Goal: Task Accomplishment & Management: Manage account settings

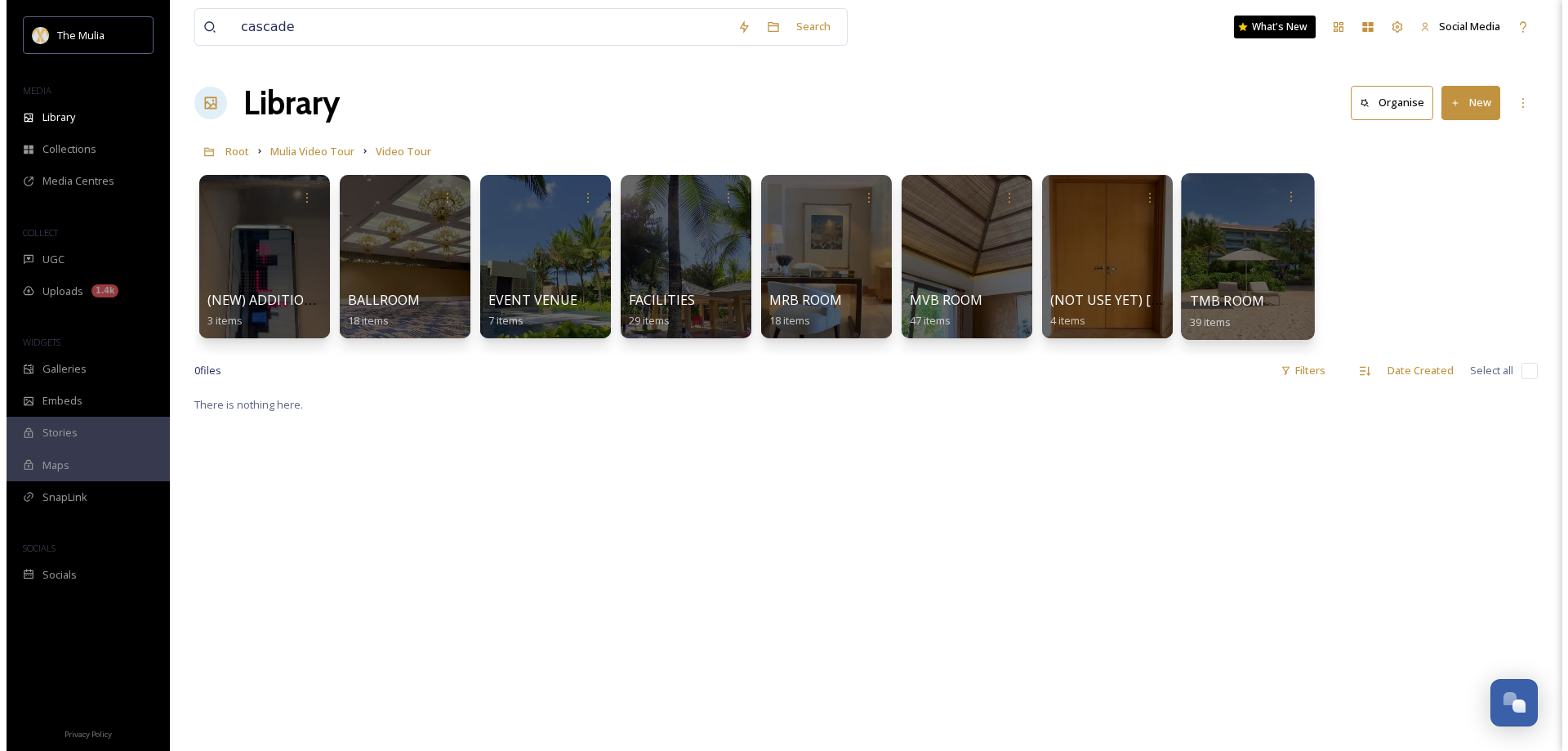
scroll to position [2347, 0]
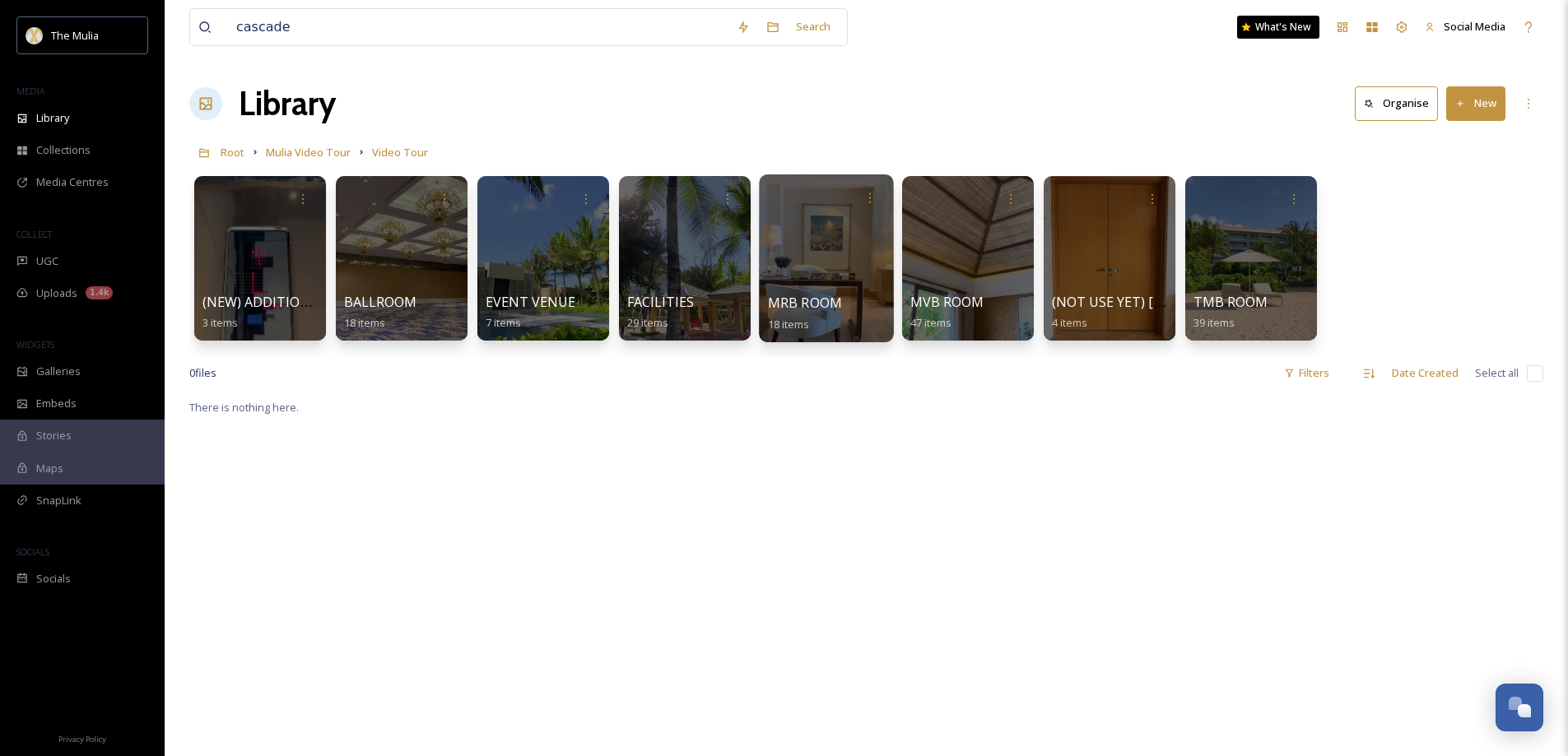
click at [834, 305] on span "MRB ROOM" at bounding box center [805, 302] width 75 height 18
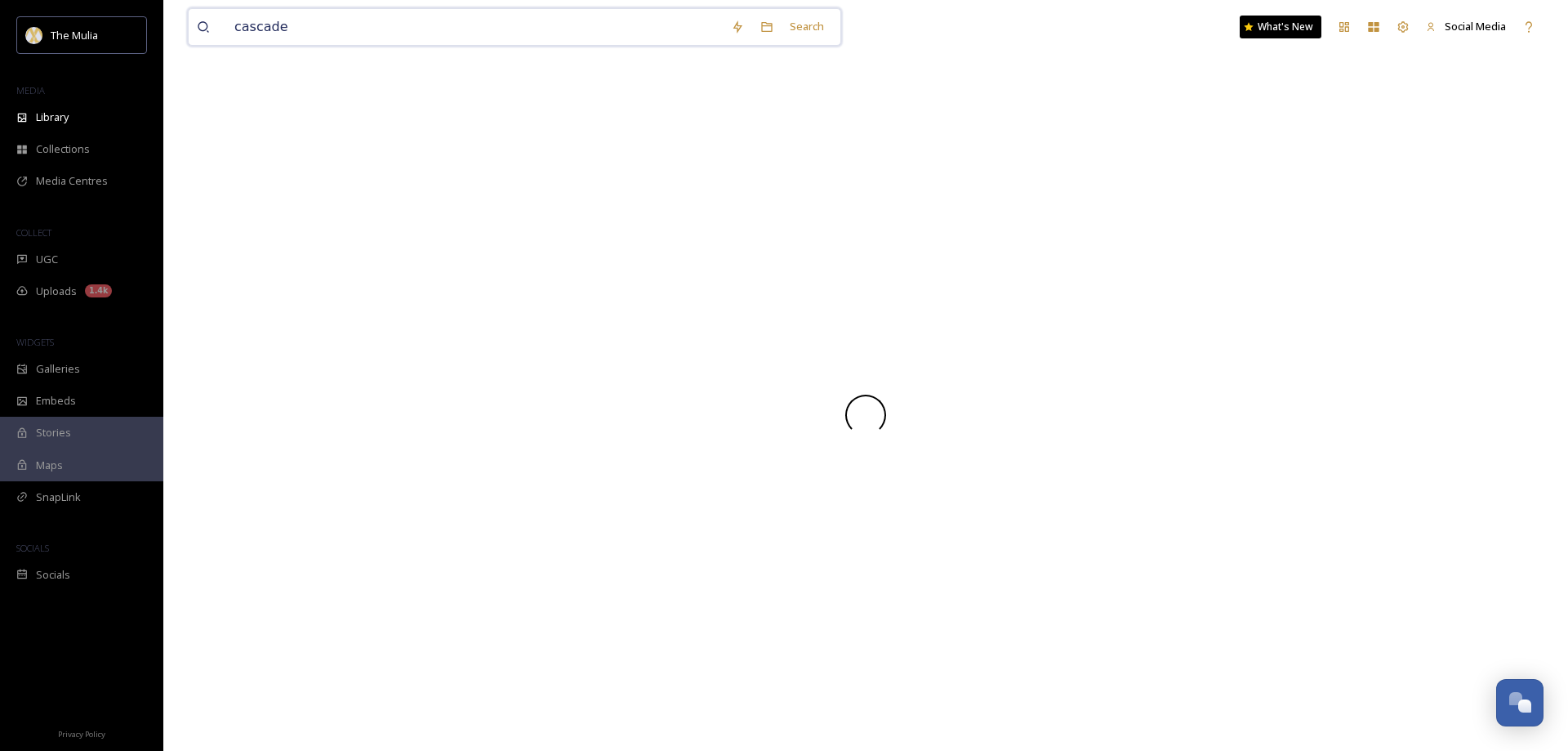
click at [296, 36] on input "cascade" at bounding box center [474, 27] width 497 height 36
drag, startPoint x: 302, startPoint y: 26, endPoint x: 197, endPoint y: 26, distance: 105.0
click at [197, 26] on div "cascade" at bounding box center [459, 27] width 526 height 36
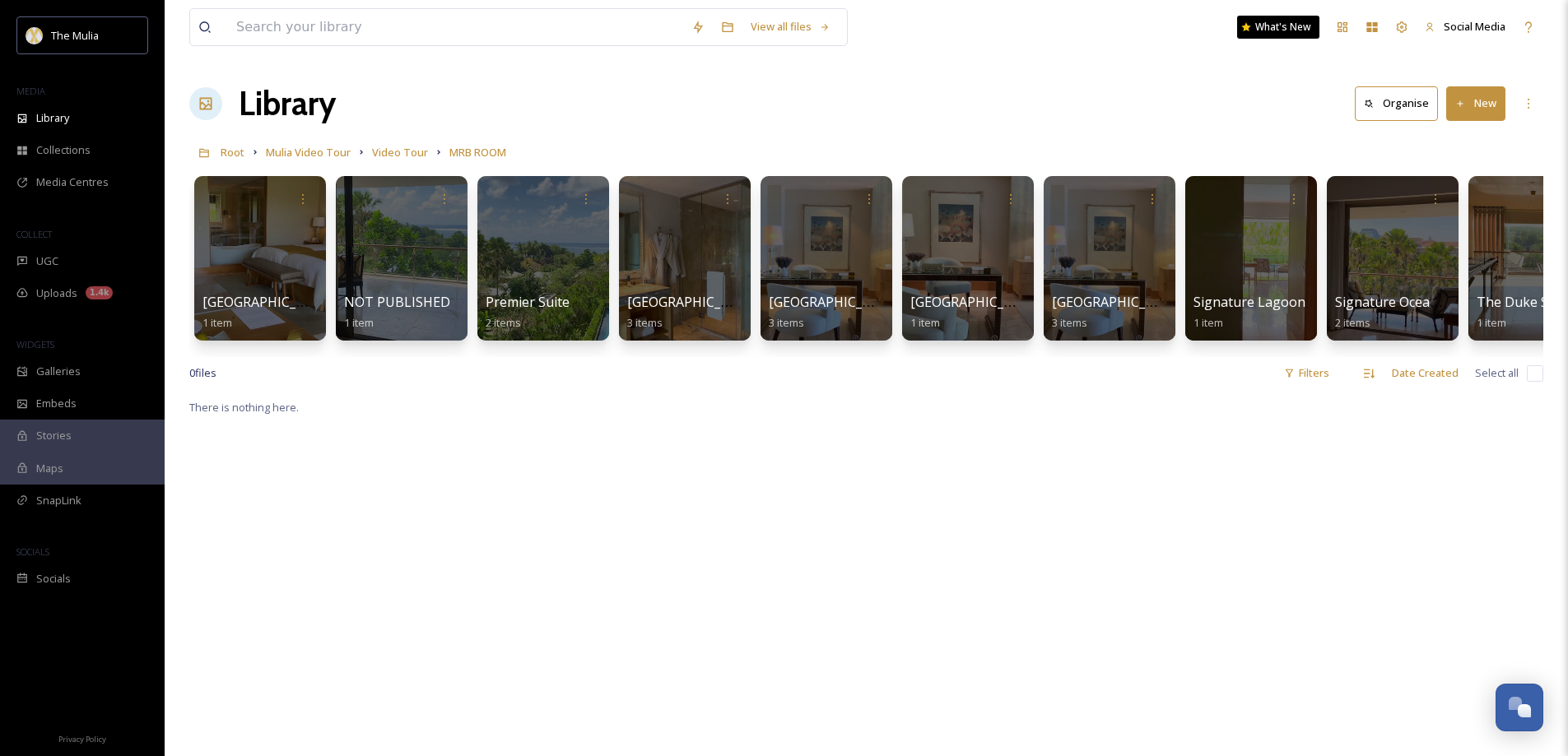
scroll to position [0, 61]
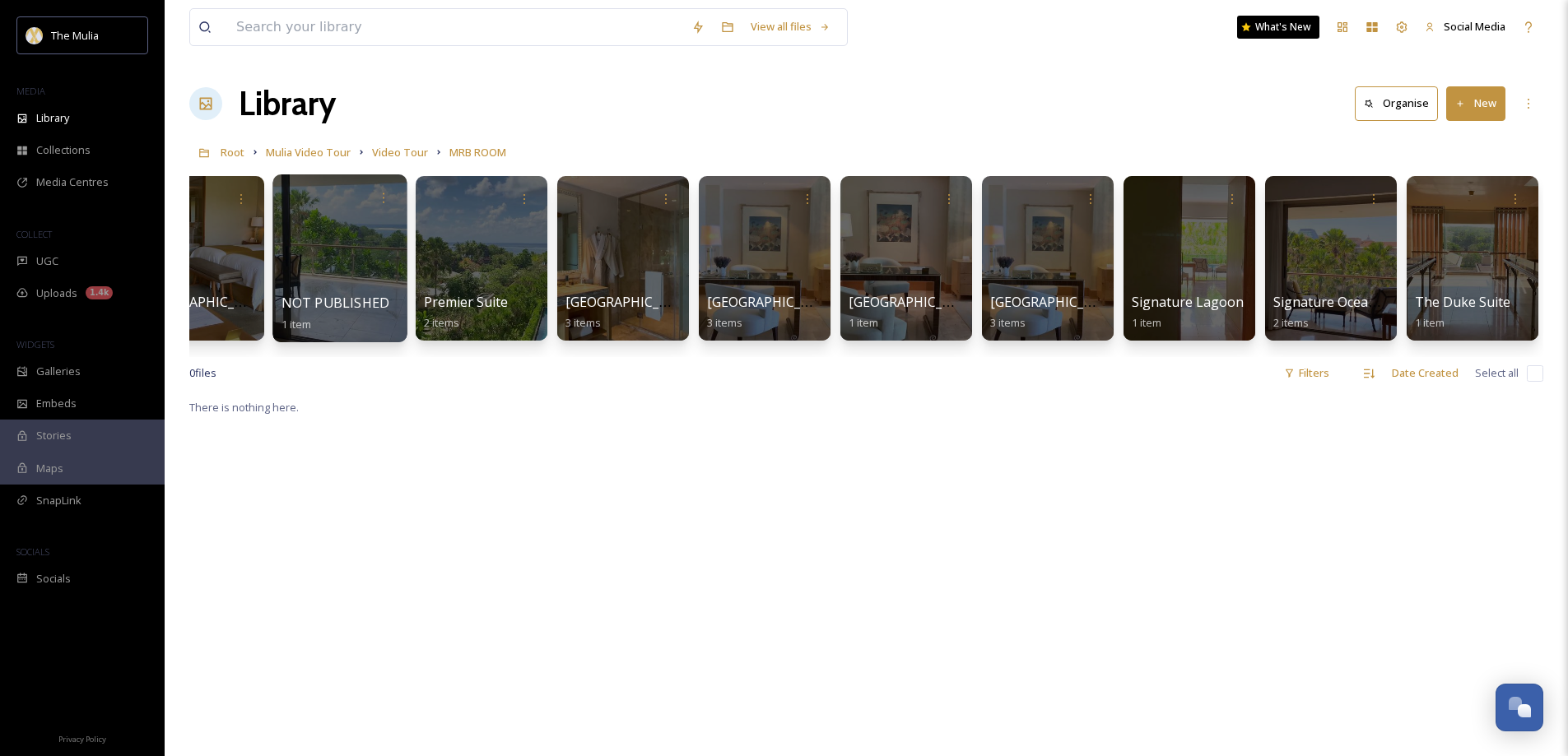
click at [346, 286] on div at bounding box center [339, 258] width 134 height 168
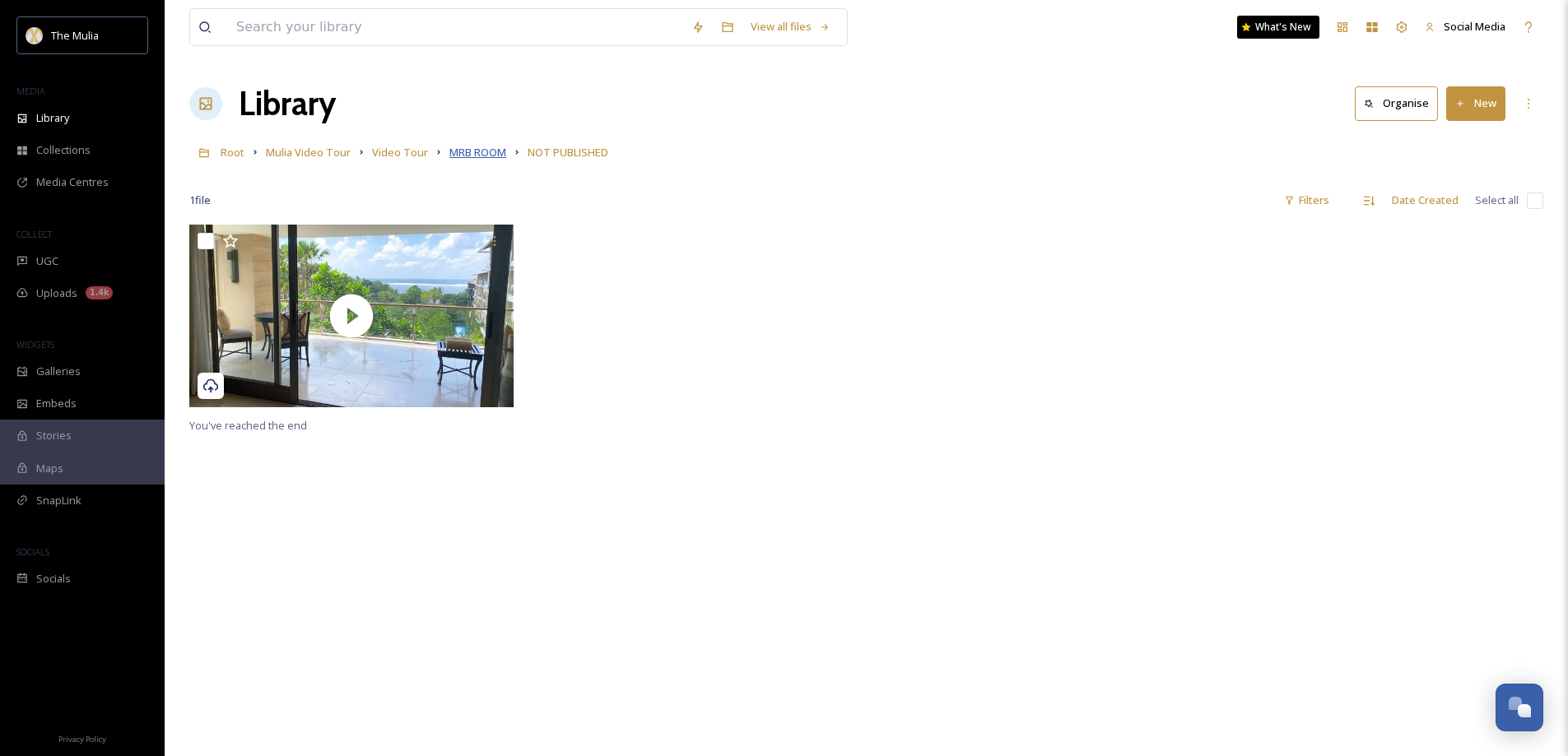
click at [473, 152] on span "MRB ROOM" at bounding box center [478, 152] width 57 height 15
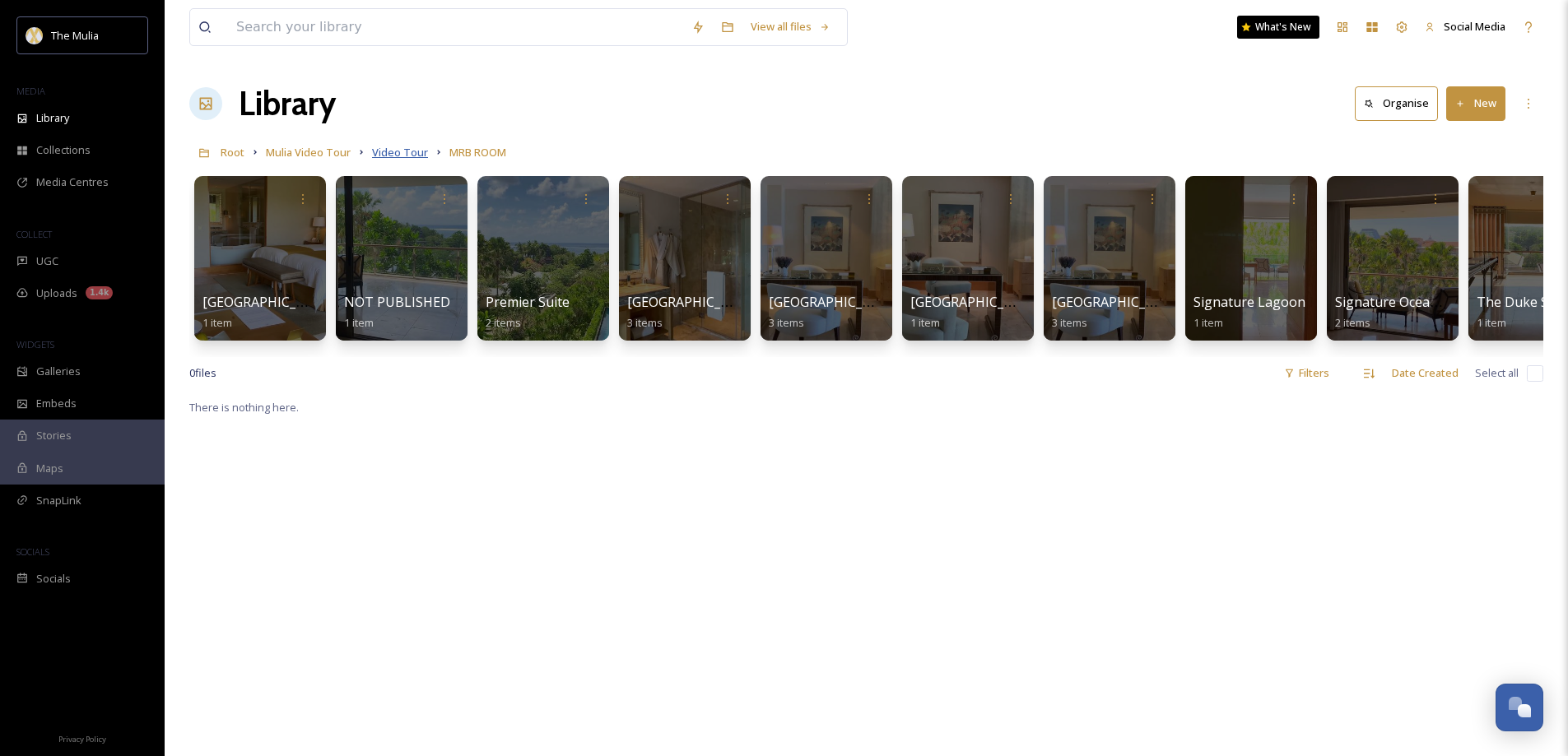
click at [386, 156] on span "Video Tour" at bounding box center [399, 152] width 56 height 15
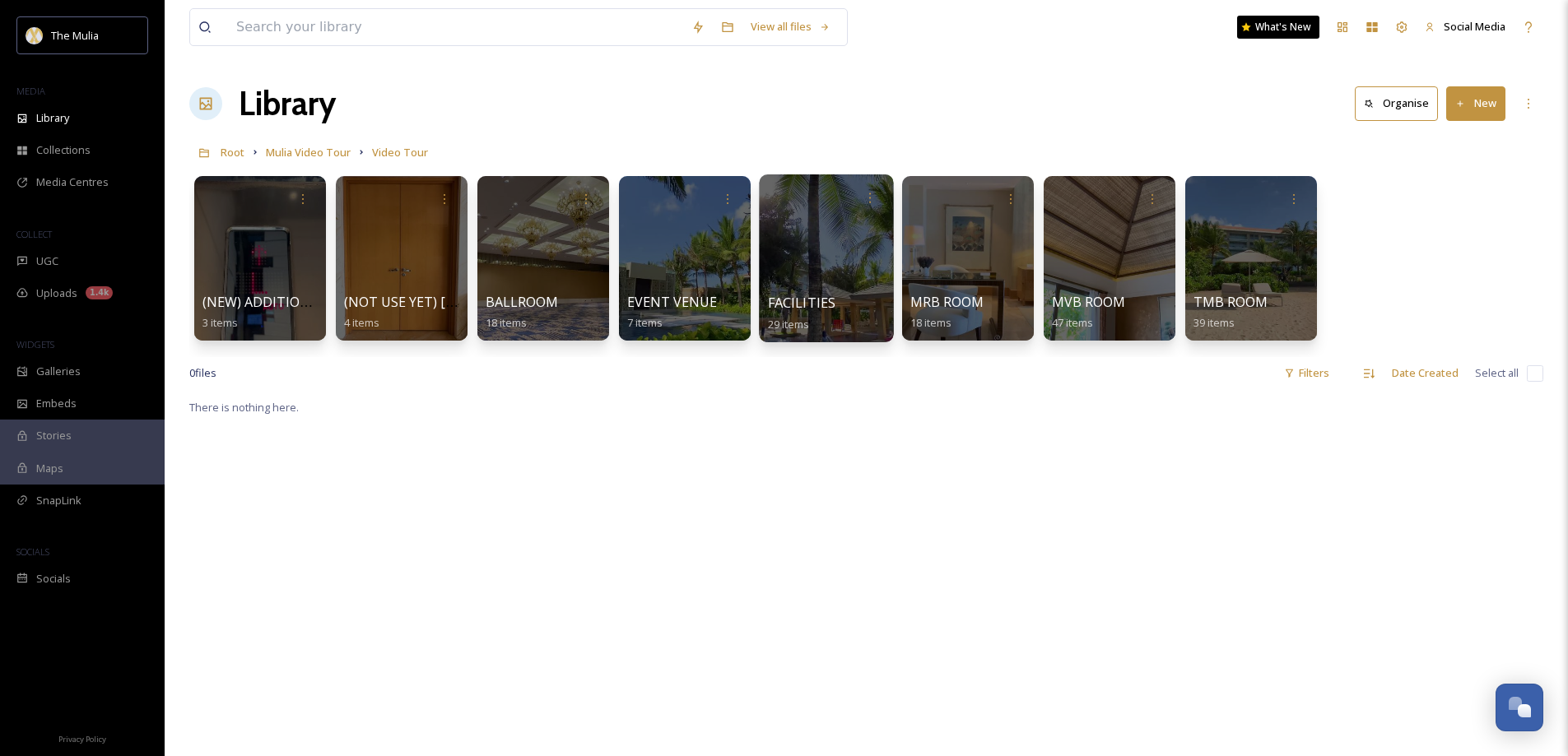
click at [815, 300] on span "FACILITIES" at bounding box center [801, 302] width 68 height 18
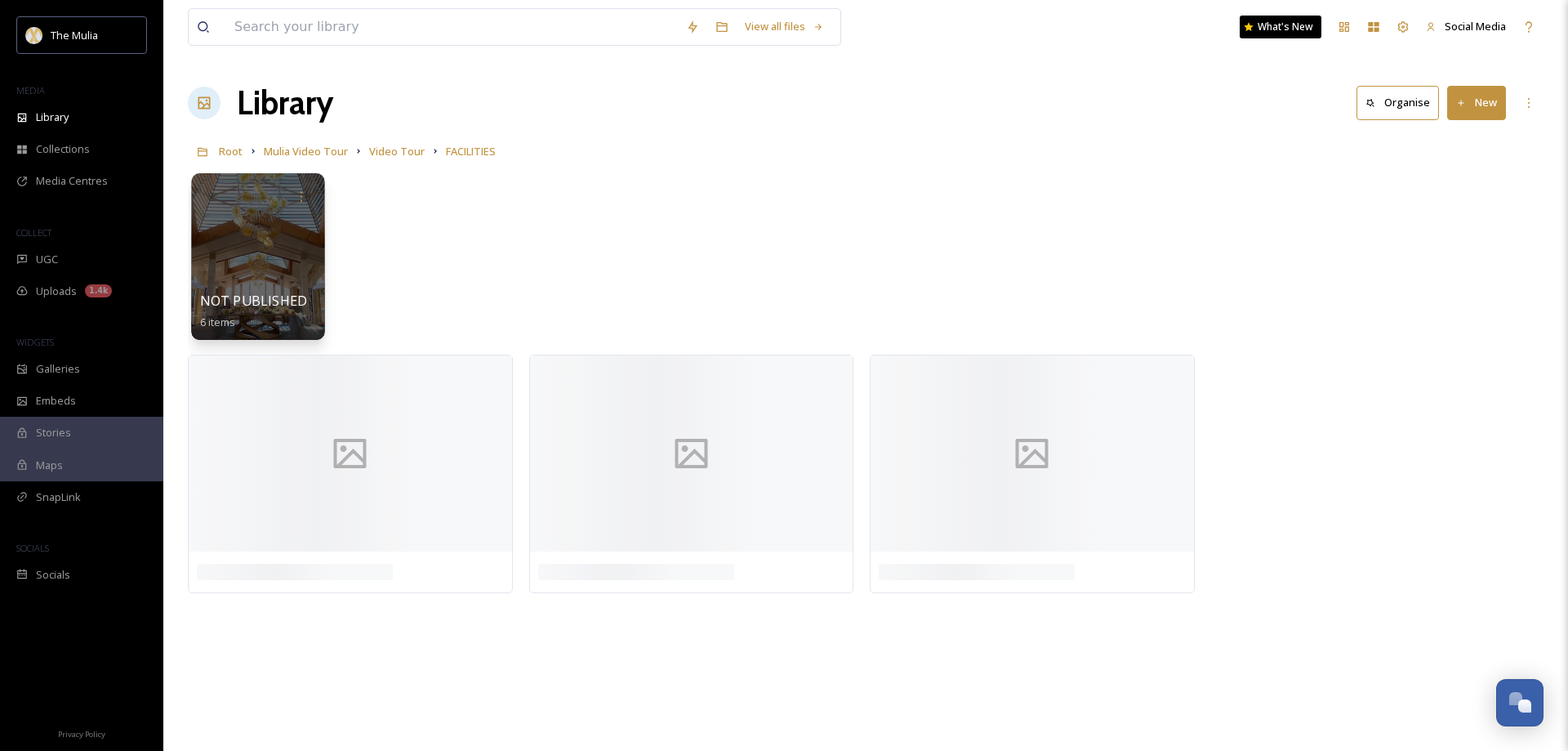
click at [263, 268] on div at bounding box center [257, 257] width 133 height 167
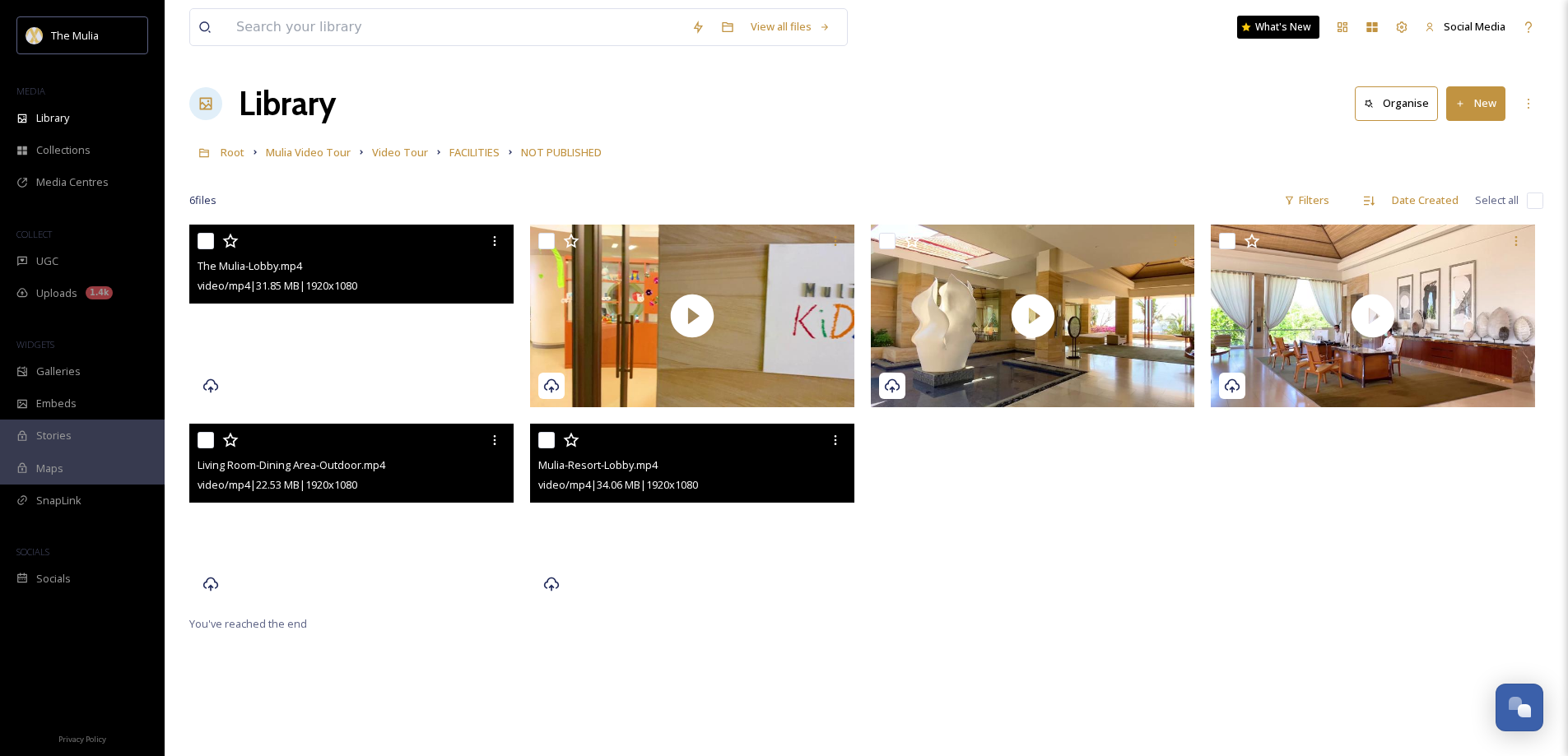
click at [353, 518] on video "Living Room-Dining Area-Outdoor.mp4" at bounding box center [351, 514] width 324 height 182
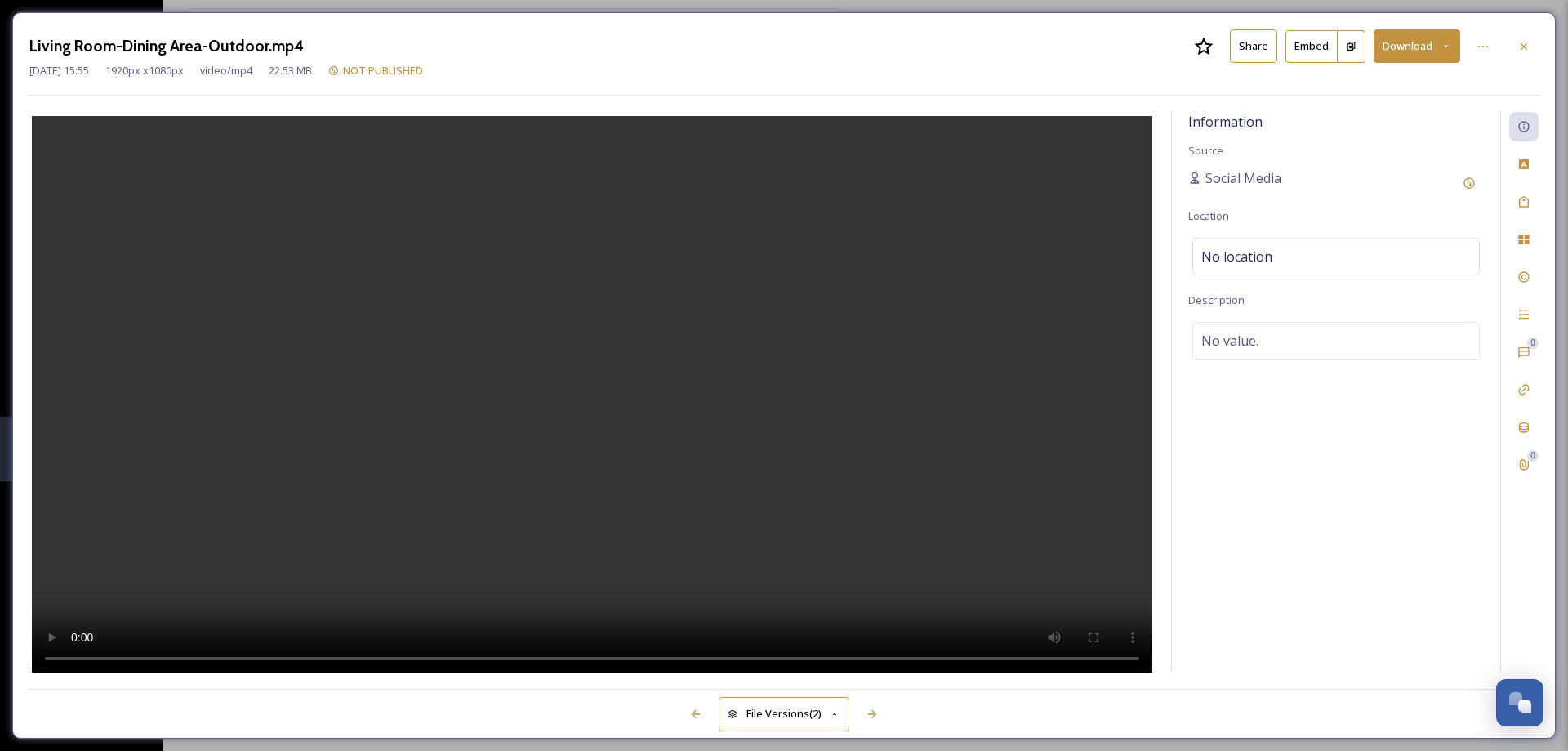
click at [1262, 49] on button "Share" at bounding box center [1253, 45] width 47 height 33
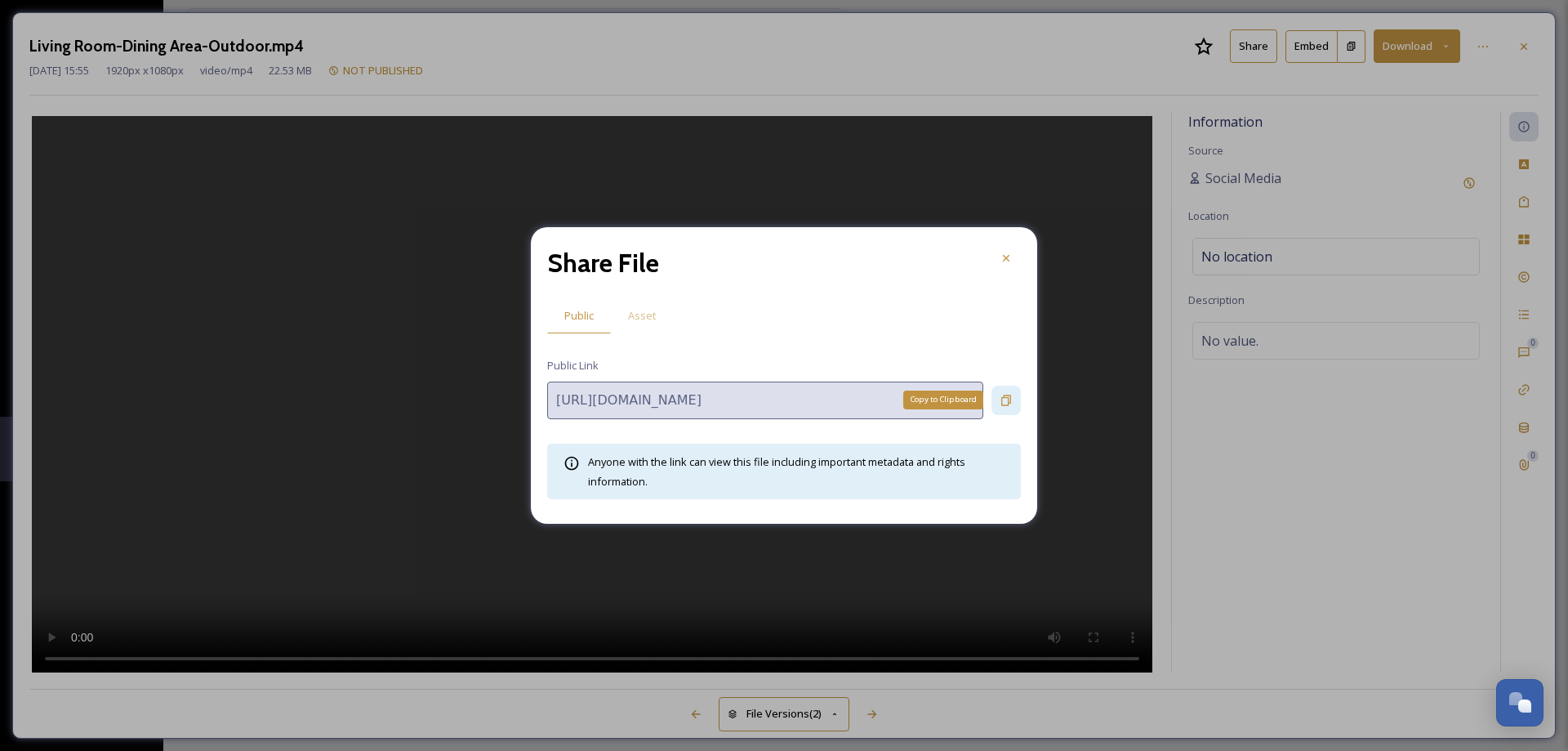
click at [1008, 403] on icon at bounding box center [1005, 400] width 9 height 10
click at [1005, 261] on icon at bounding box center [1005, 257] width 13 height 13
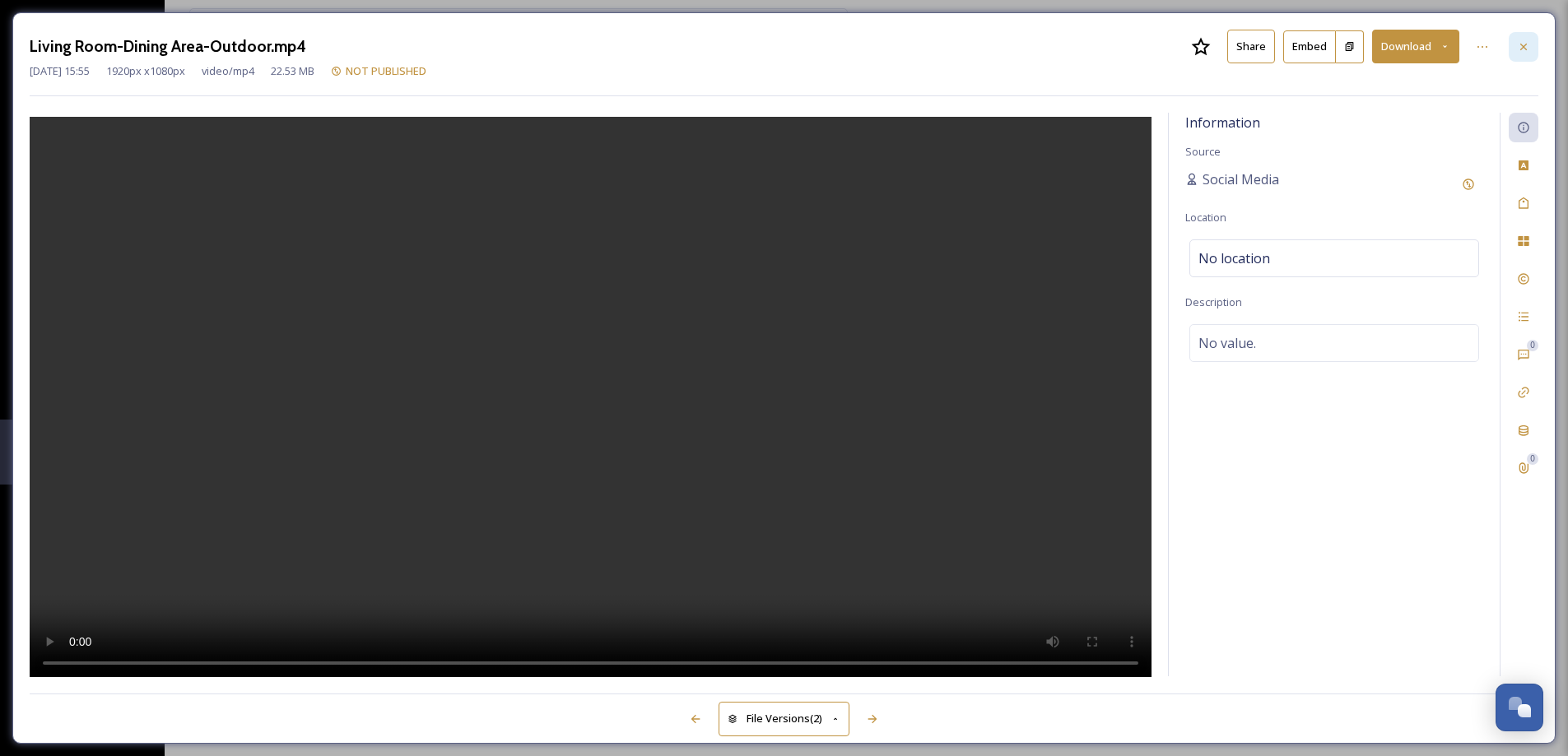
click at [1532, 47] on div at bounding box center [1523, 47] width 29 height 29
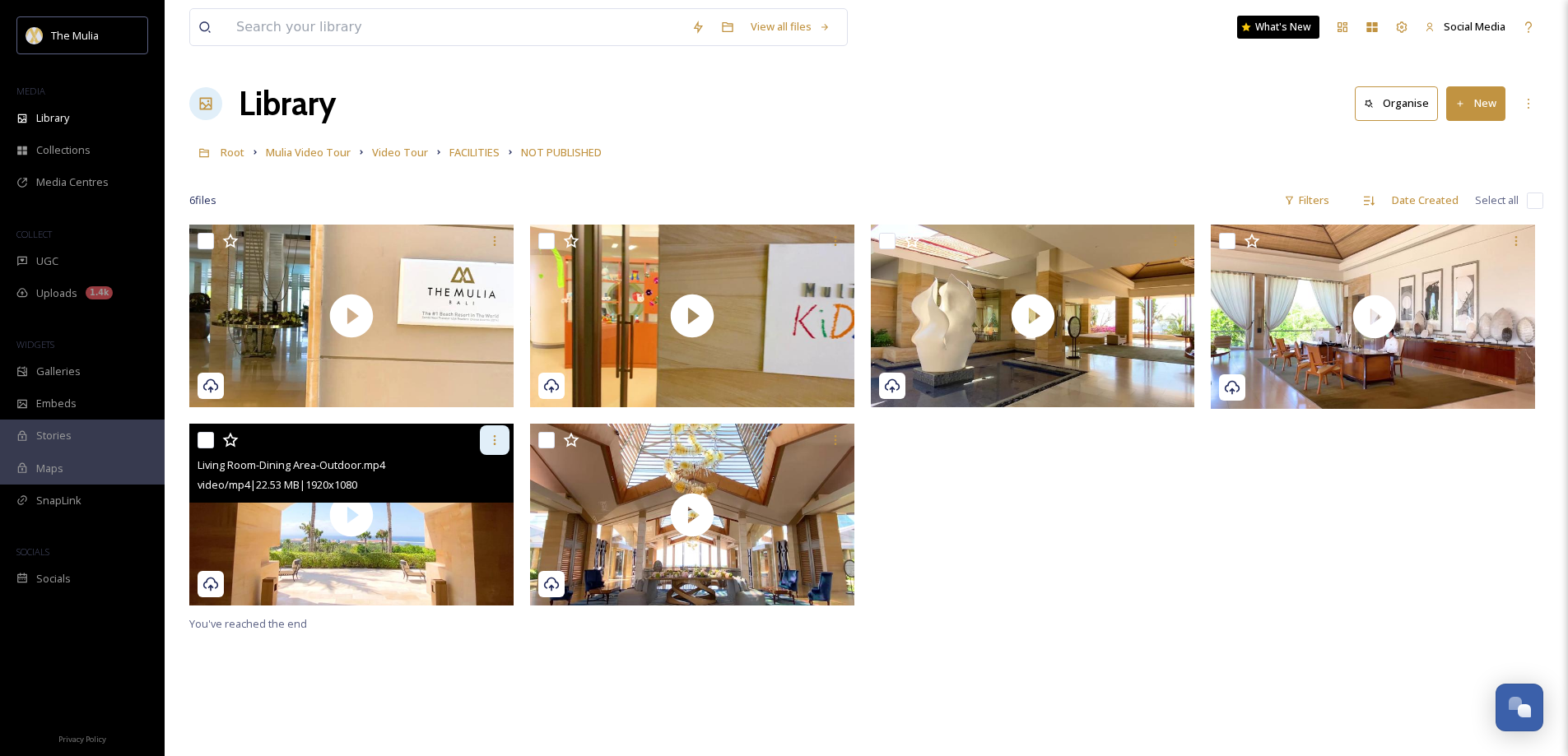
click at [490, 440] on icon at bounding box center [494, 440] width 13 height 13
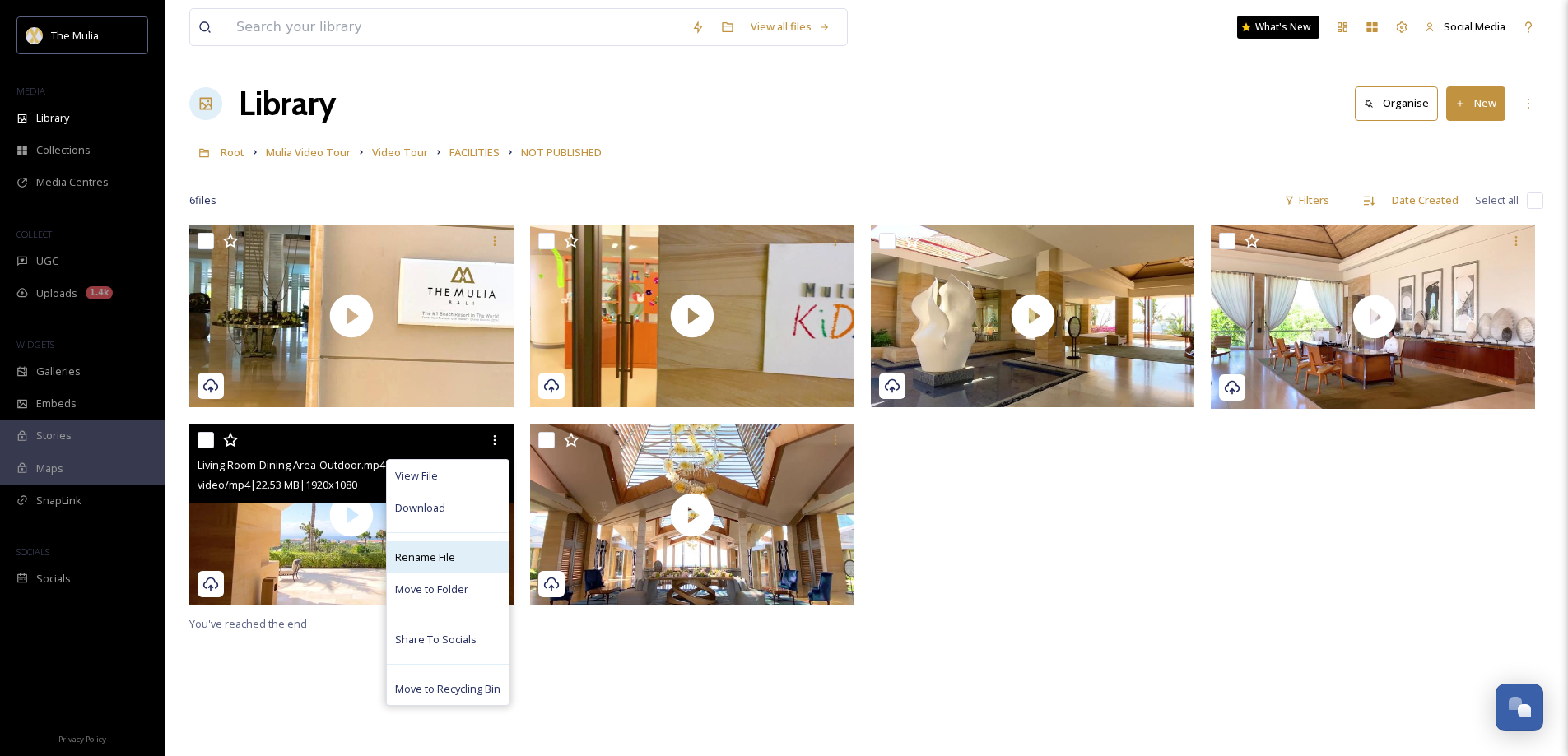
click at [435, 561] on span "Rename File" at bounding box center [425, 557] width 61 height 16
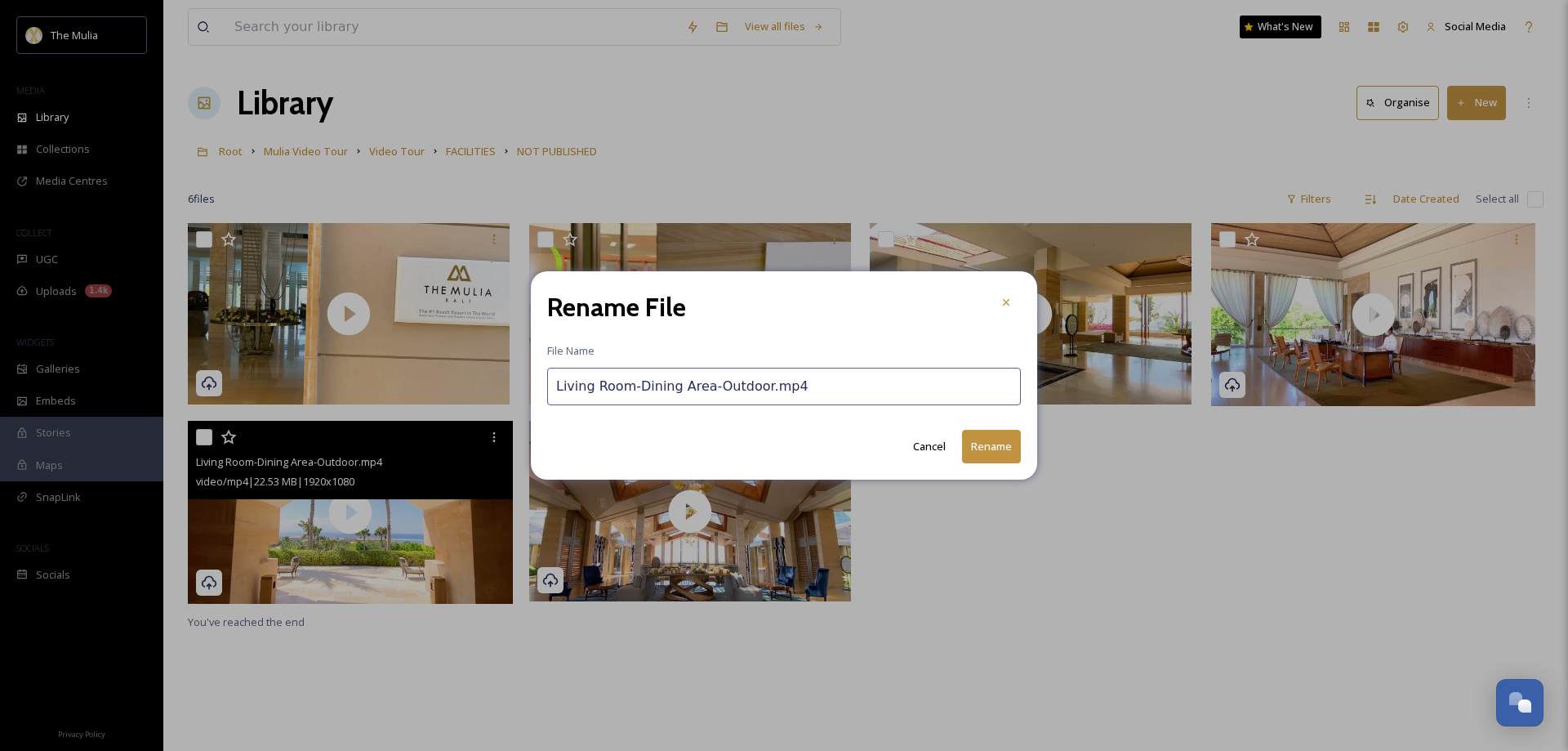
click at [570, 387] on input "Living Room-Dining Area-Outdoor.mp4" at bounding box center [784, 386] width 473 height 38
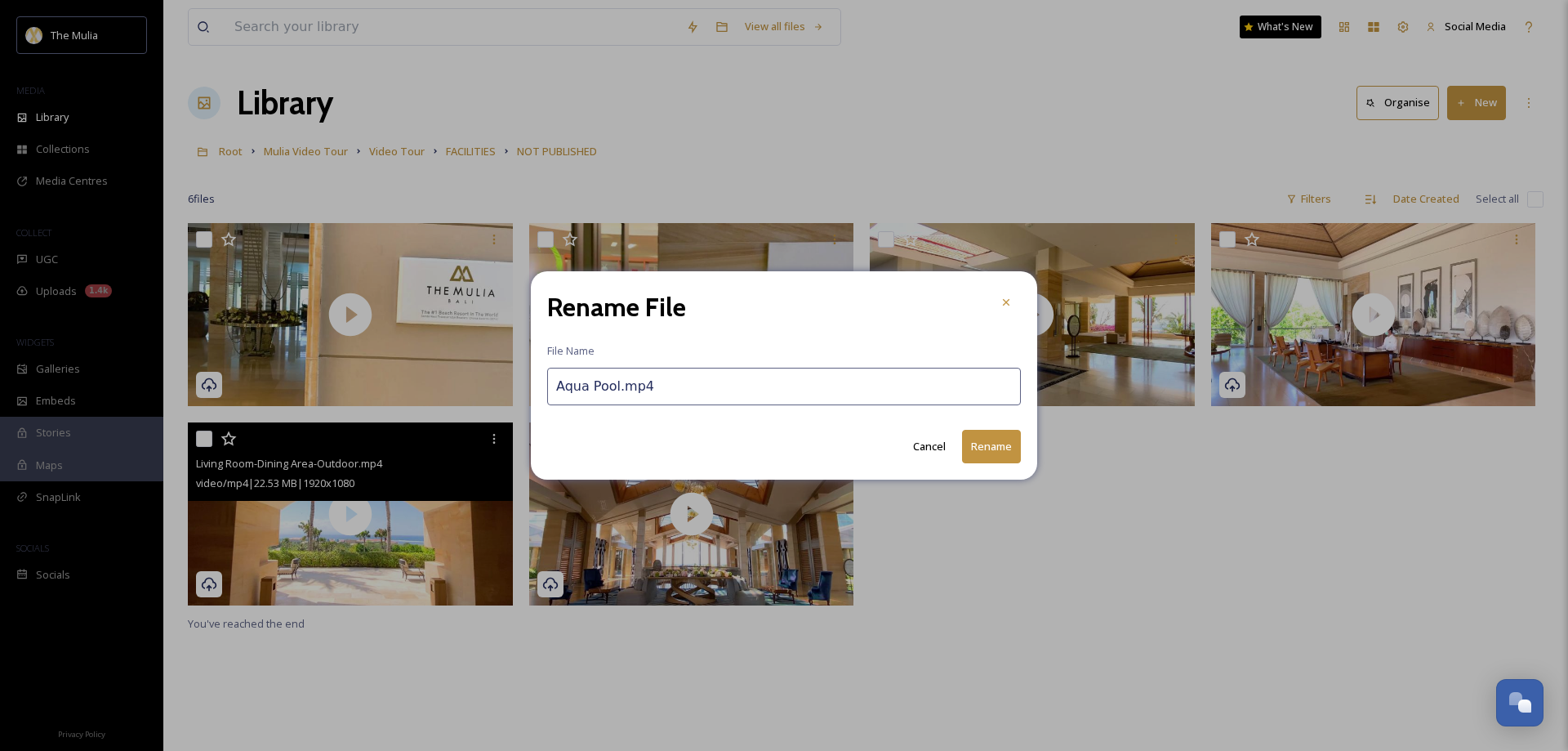
type input "Aqua Pool.mp4"
click at [996, 443] on button "Rename" at bounding box center [992, 446] width 59 height 33
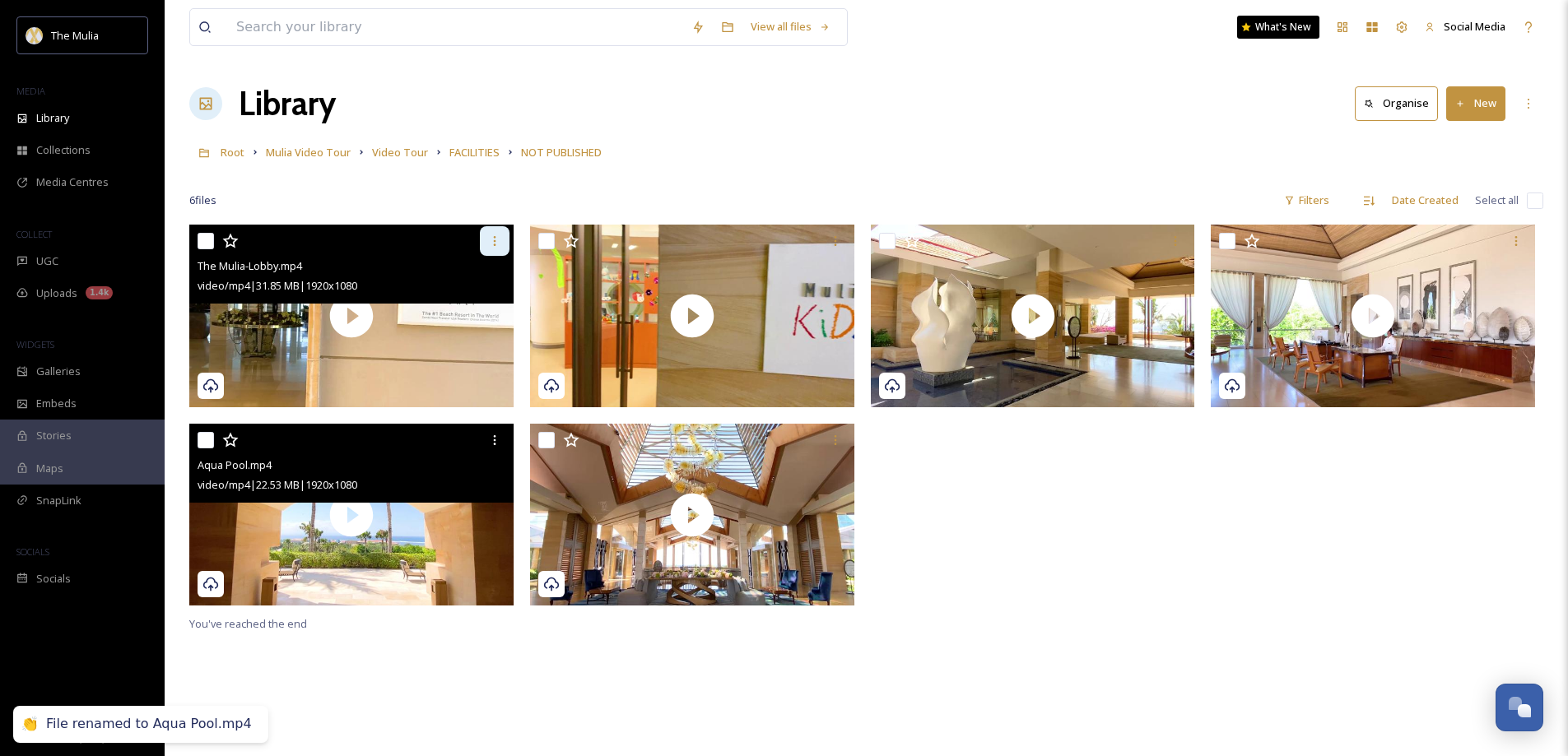
click at [494, 246] on icon at bounding box center [494, 240] width 3 height 10
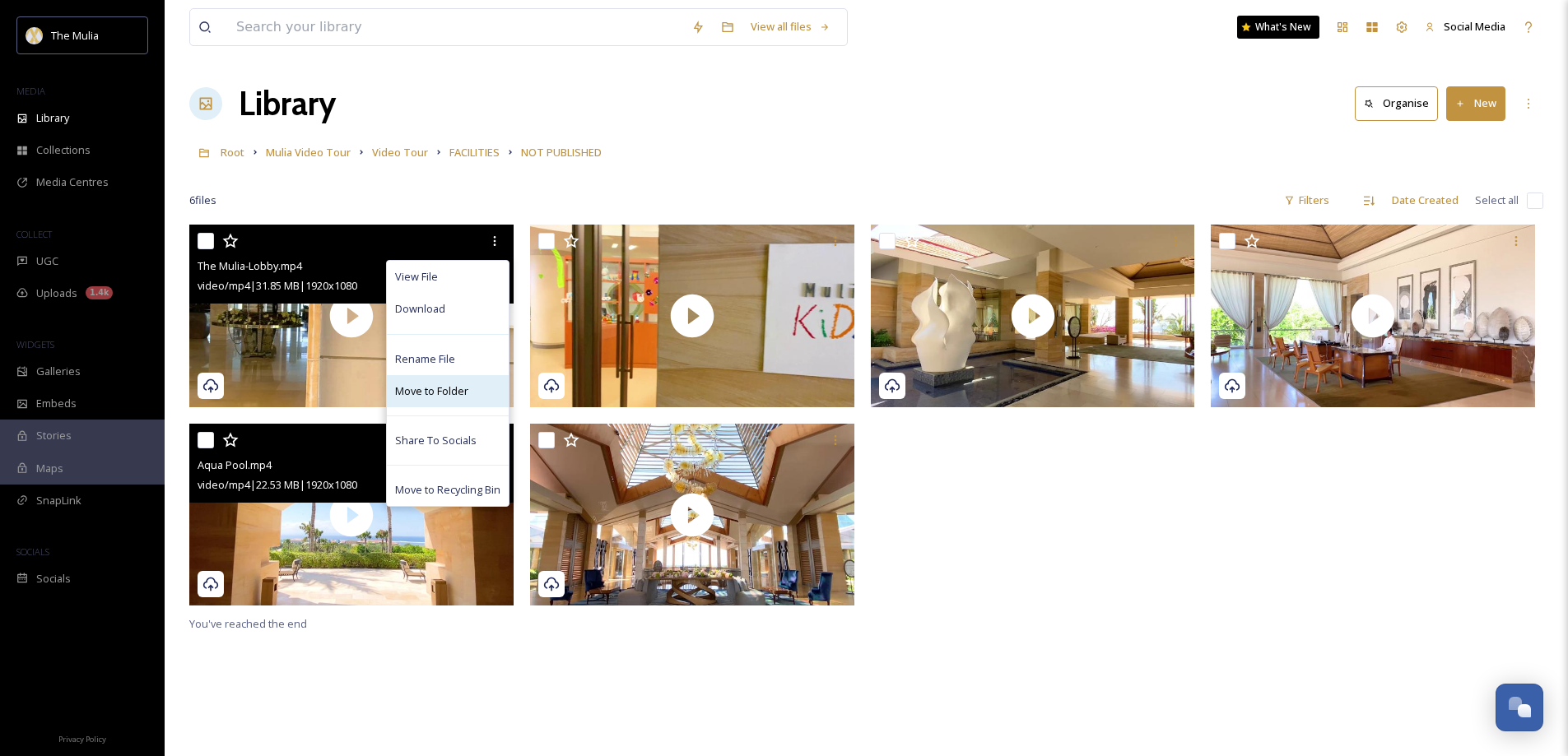
click at [443, 385] on span "Move to Folder" at bounding box center [431, 391] width 73 height 16
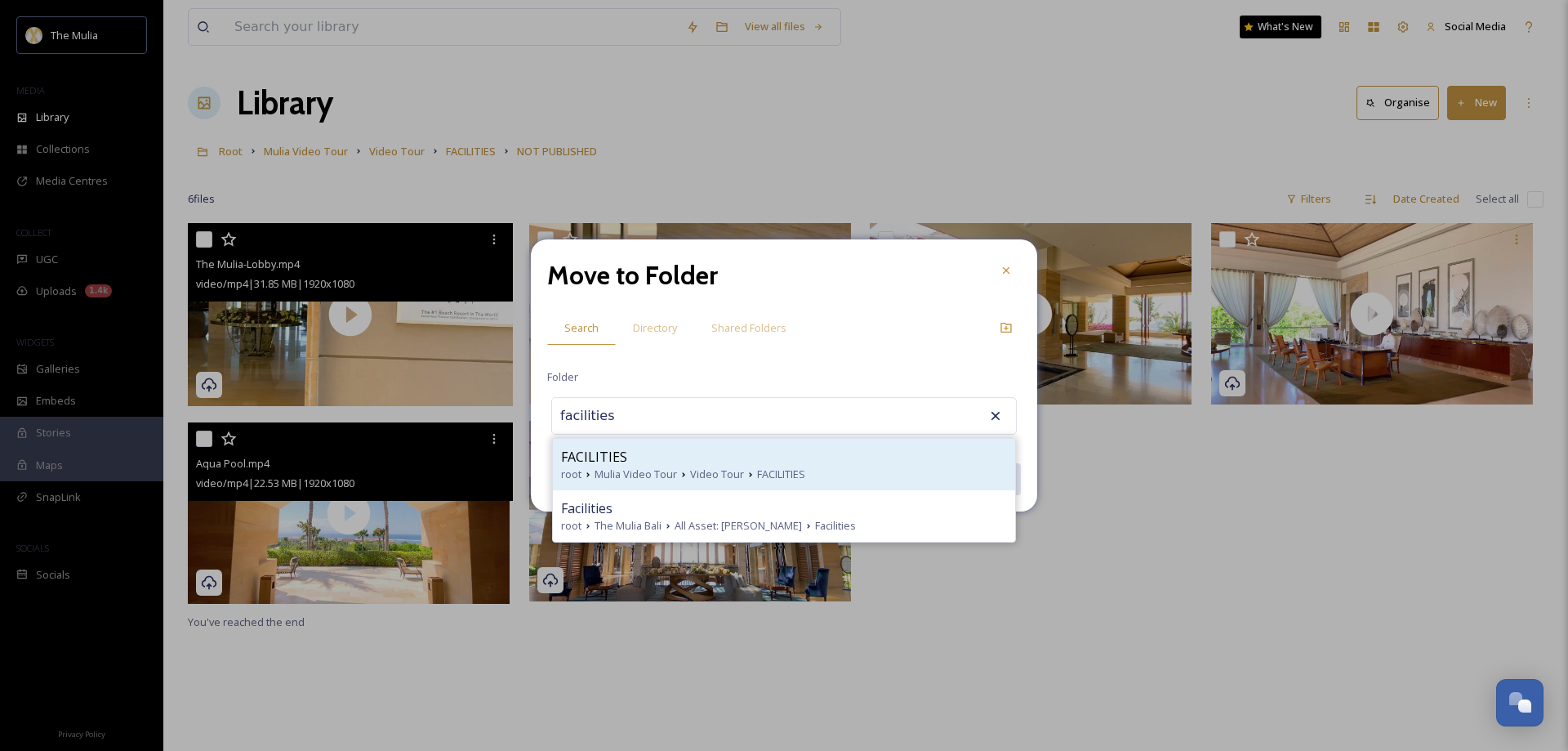
click at [649, 467] on span "Mulia Video Tour" at bounding box center [636, 475] width 82 height 15
type input "FACILITIES"
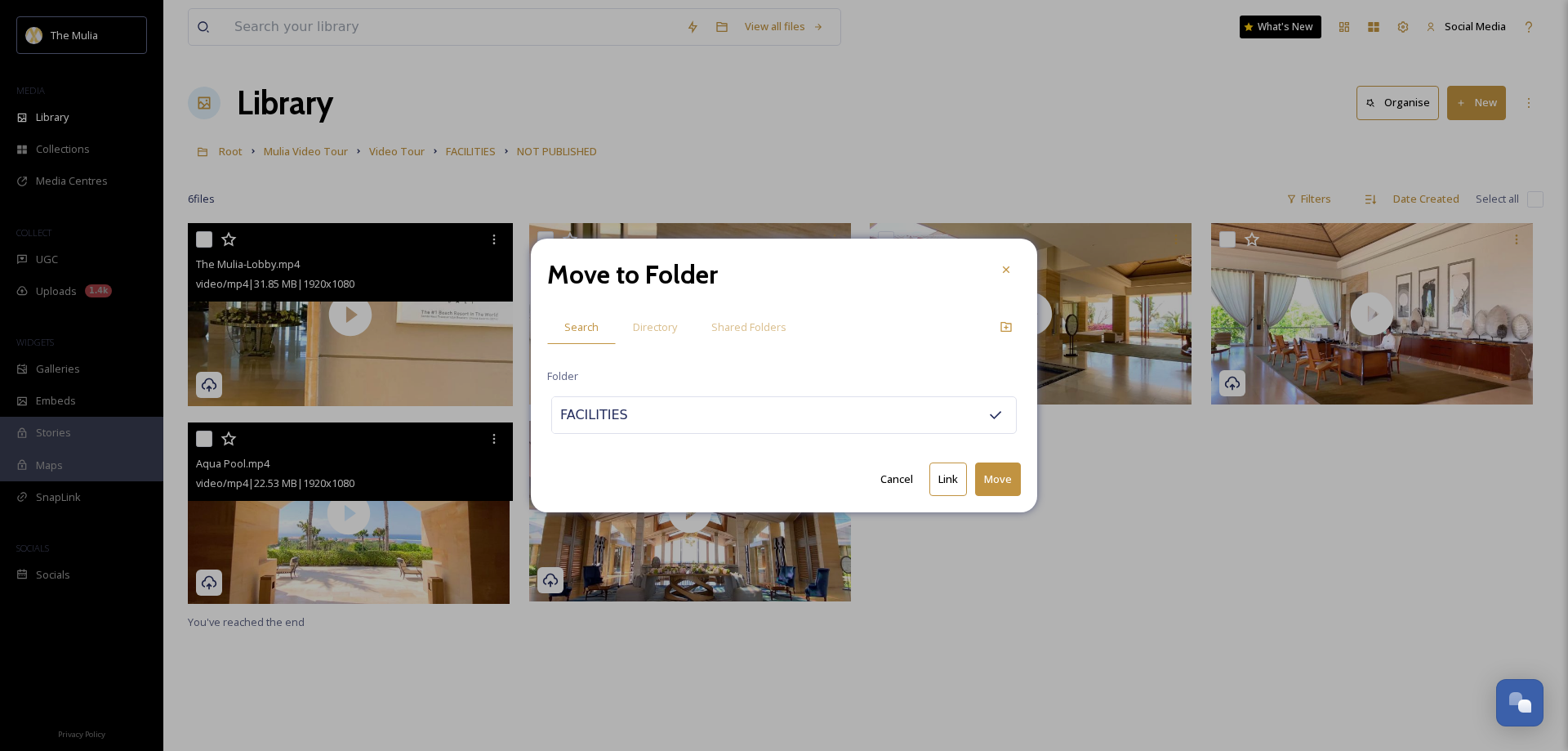
click at [1009, 475] on button "Move" at bounding box center [998, 479] width 45 height 33
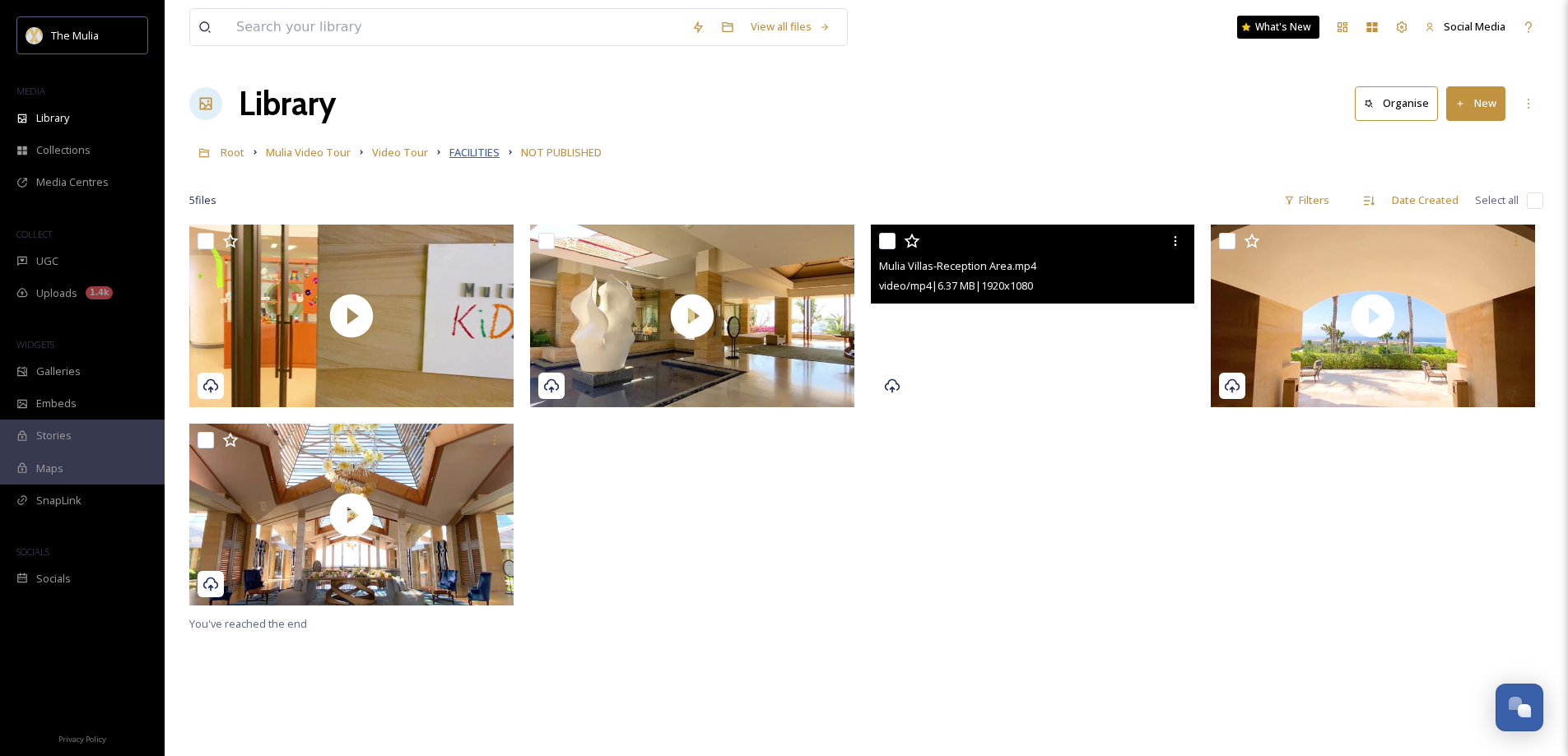
click at [477, 156] on span "FACILITIES" at bounding box center [475, 152] width 50 height 15
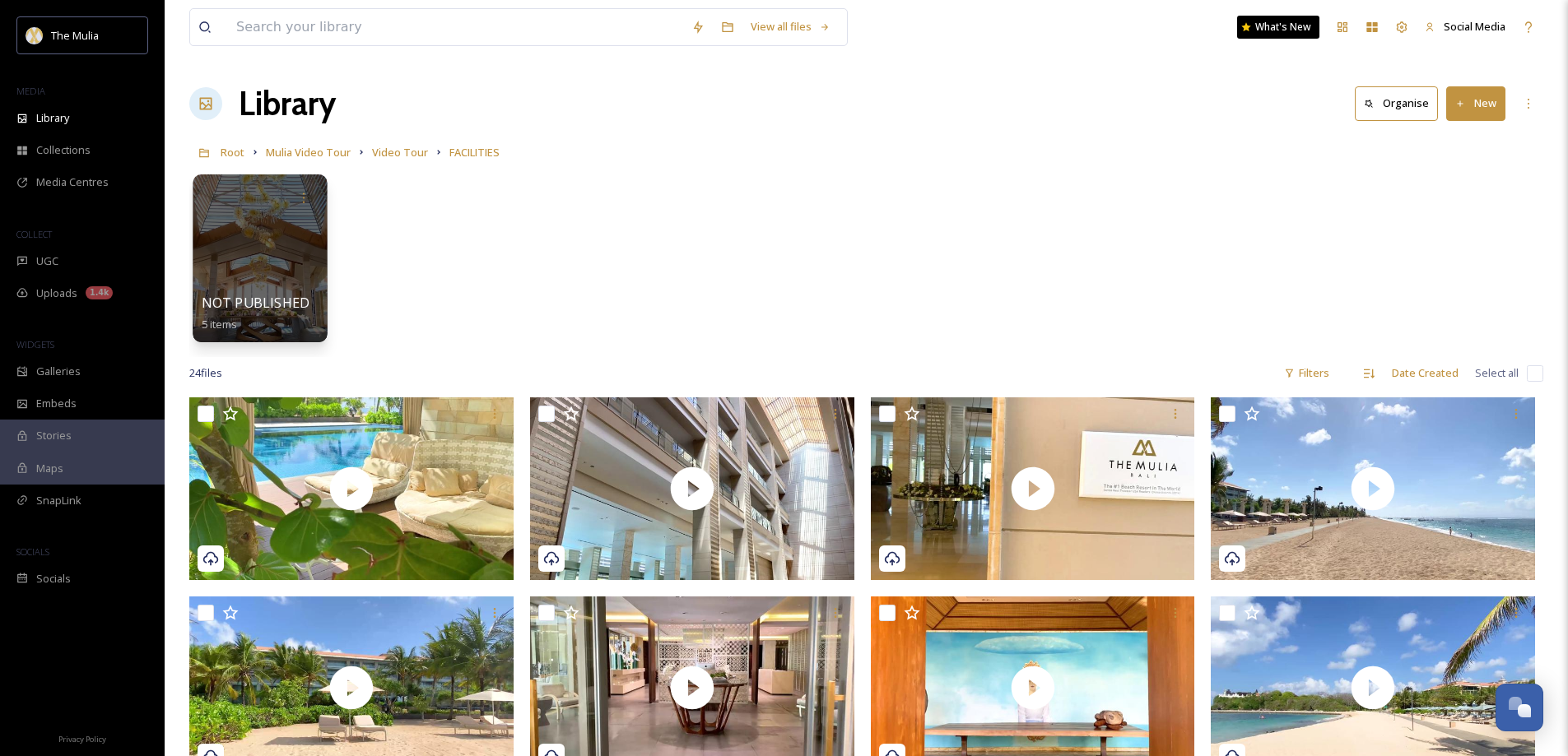
click at [266, 291] on div at bounding box center [259, 258] width 134 height 168
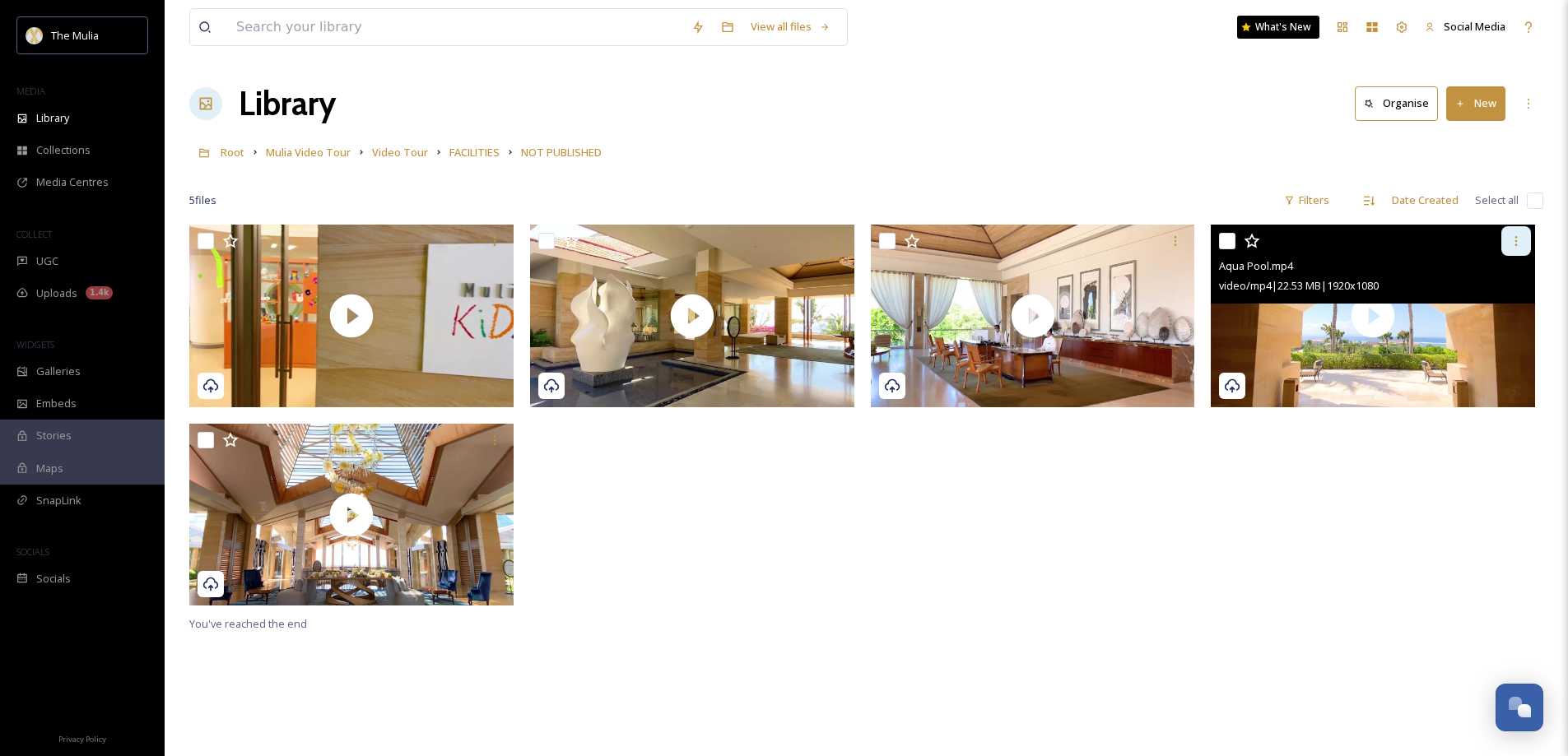
click at [1514, 245] on icon at bounding box center [1515, 240] width 13 height 13
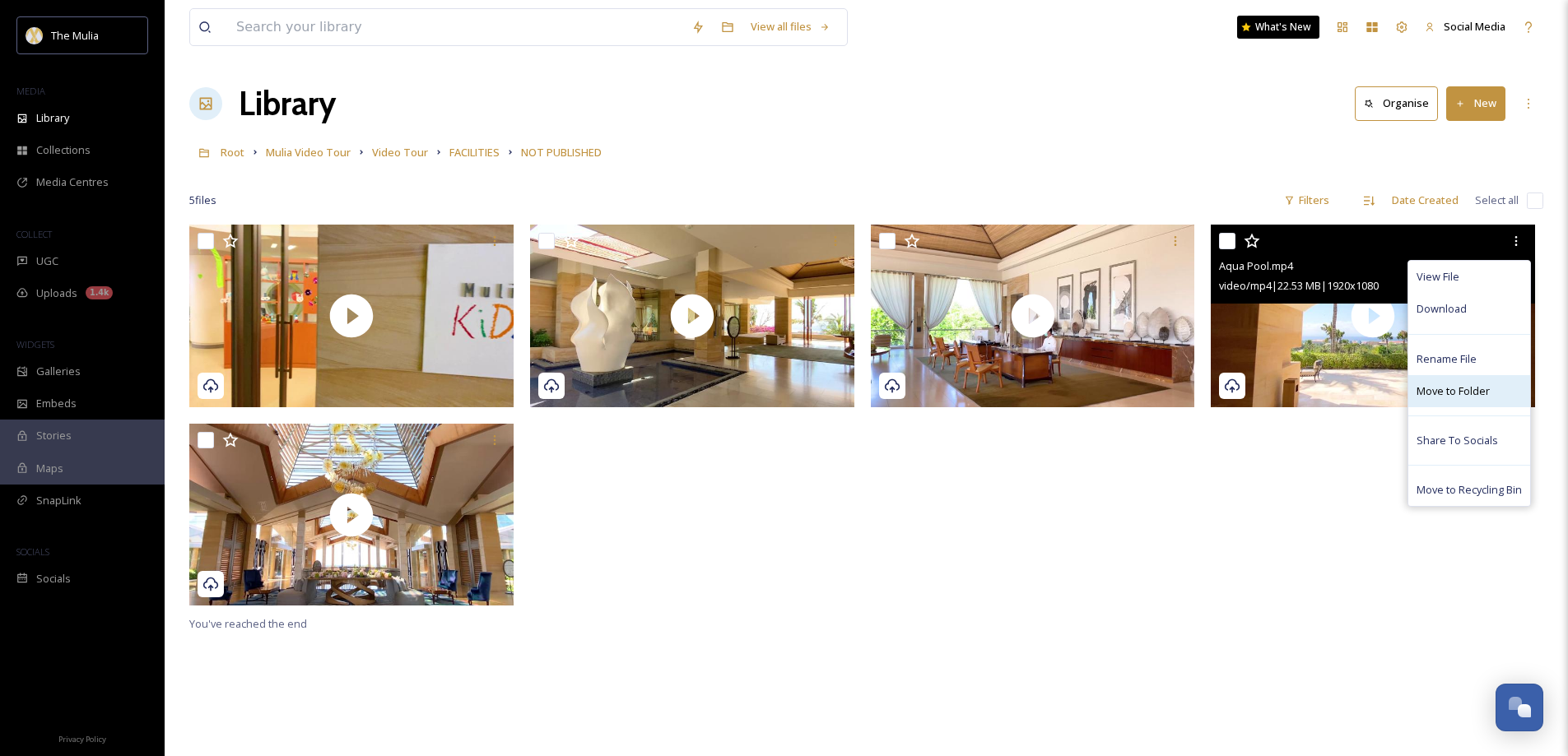
click at [1444, 391] on span "Move to Folder" at bounding box center [1453, 391] width 73 height 16
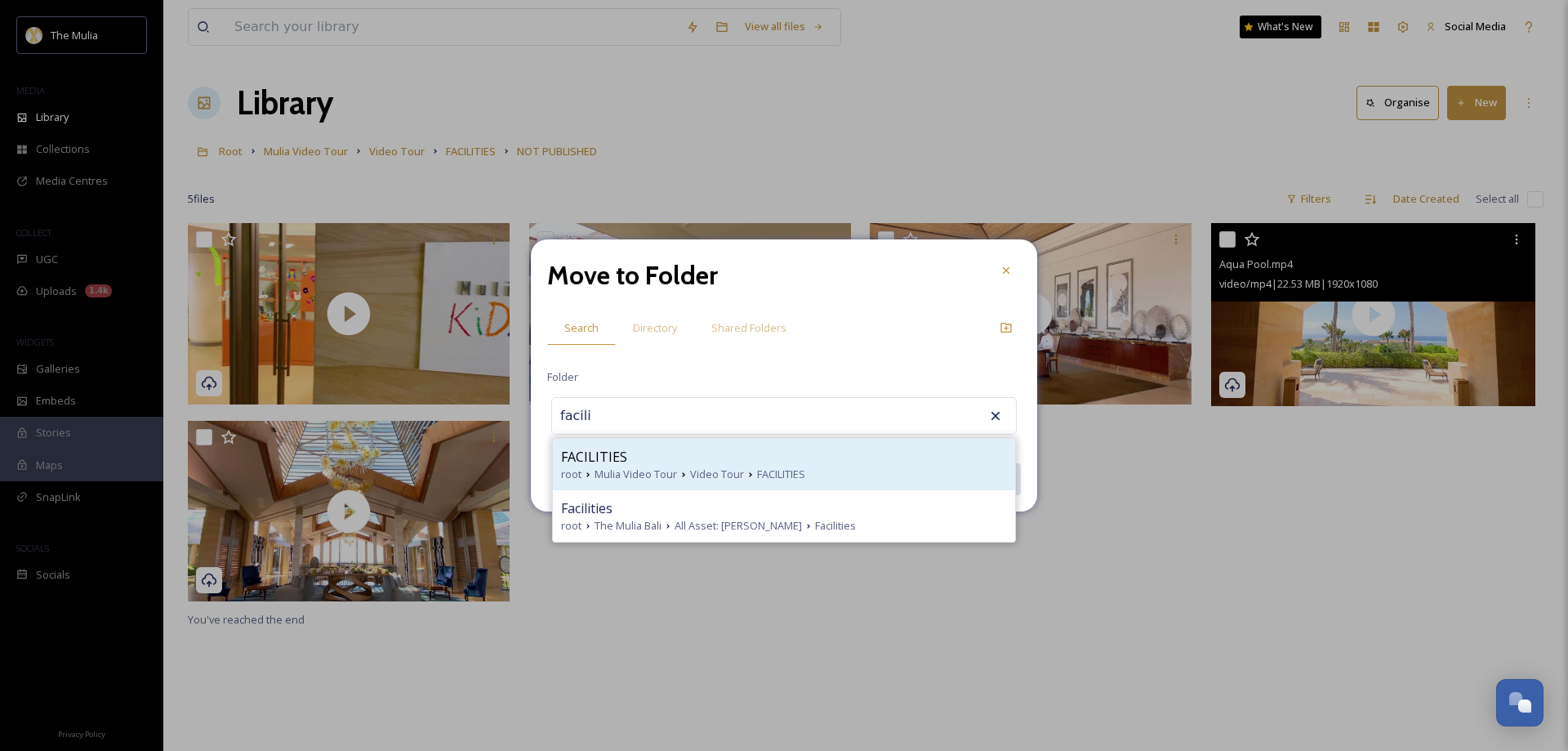
click at [602, 458] on span "FACILITIES" at bounding box center [594, 457] width 66 height 20
type input "FACILITIES"
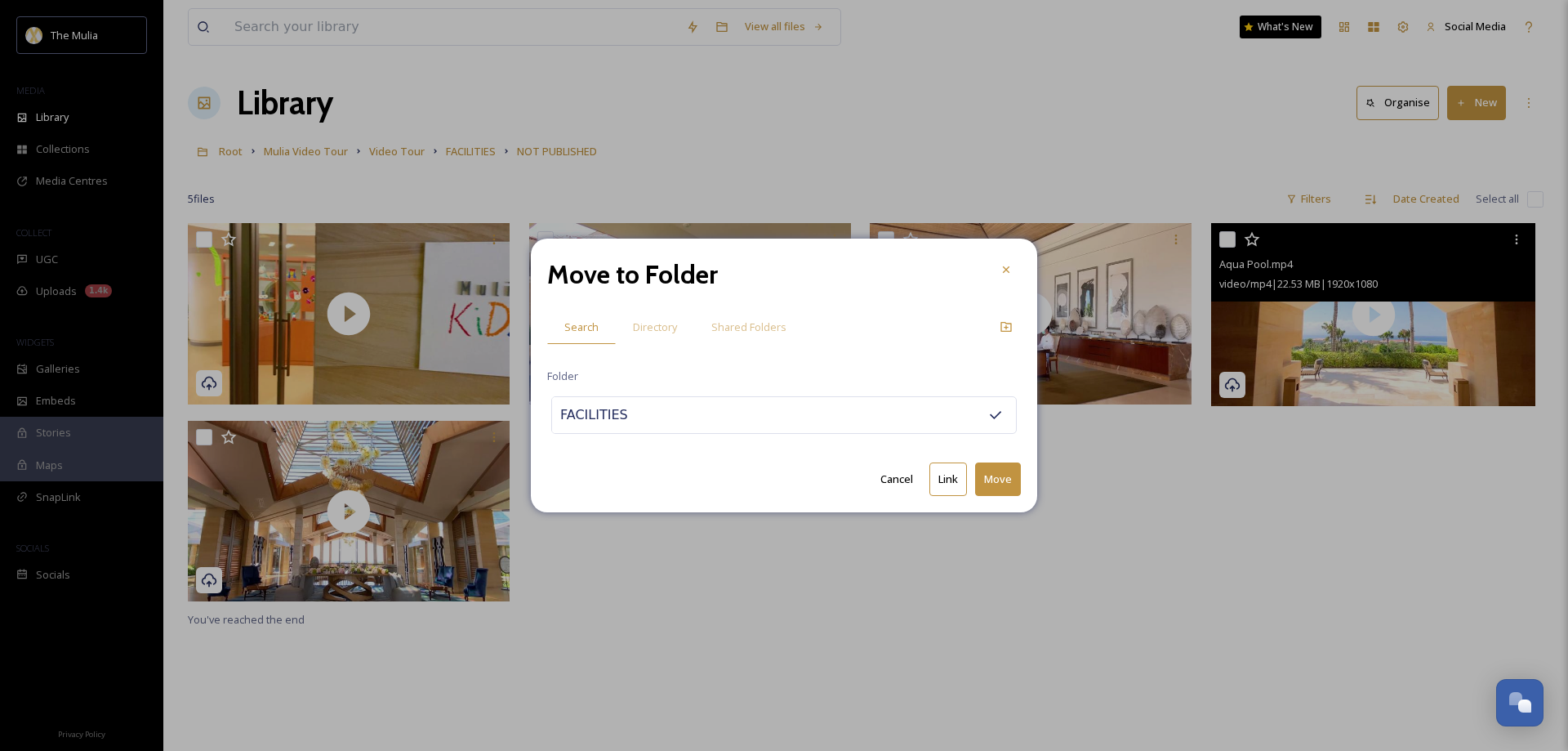
click at [999, 488] on button "Move" at bounding box center [998, 479] width 45 height 33
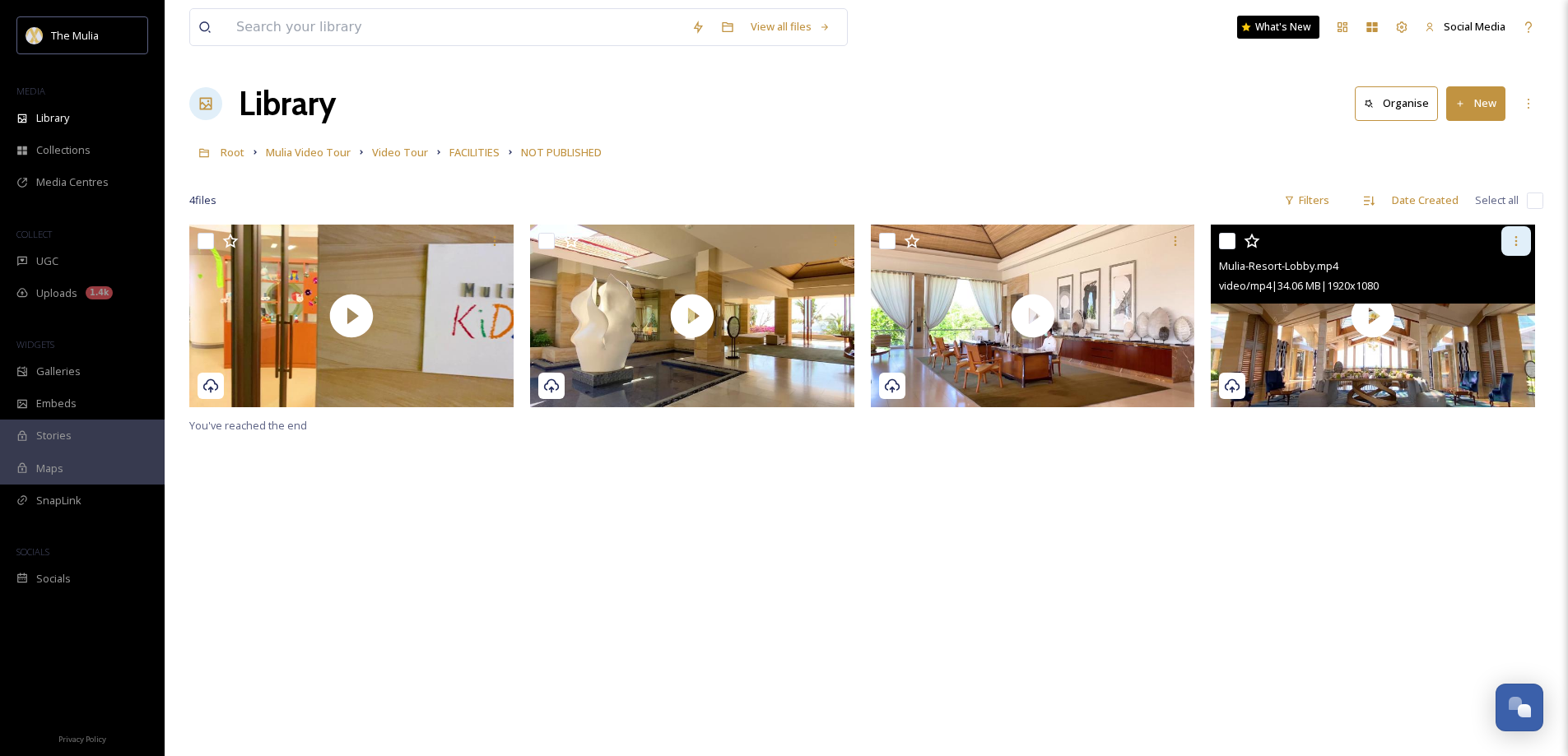
click at [1512, 248] on icon at bounding box center [1515, 240] width 13 height 13
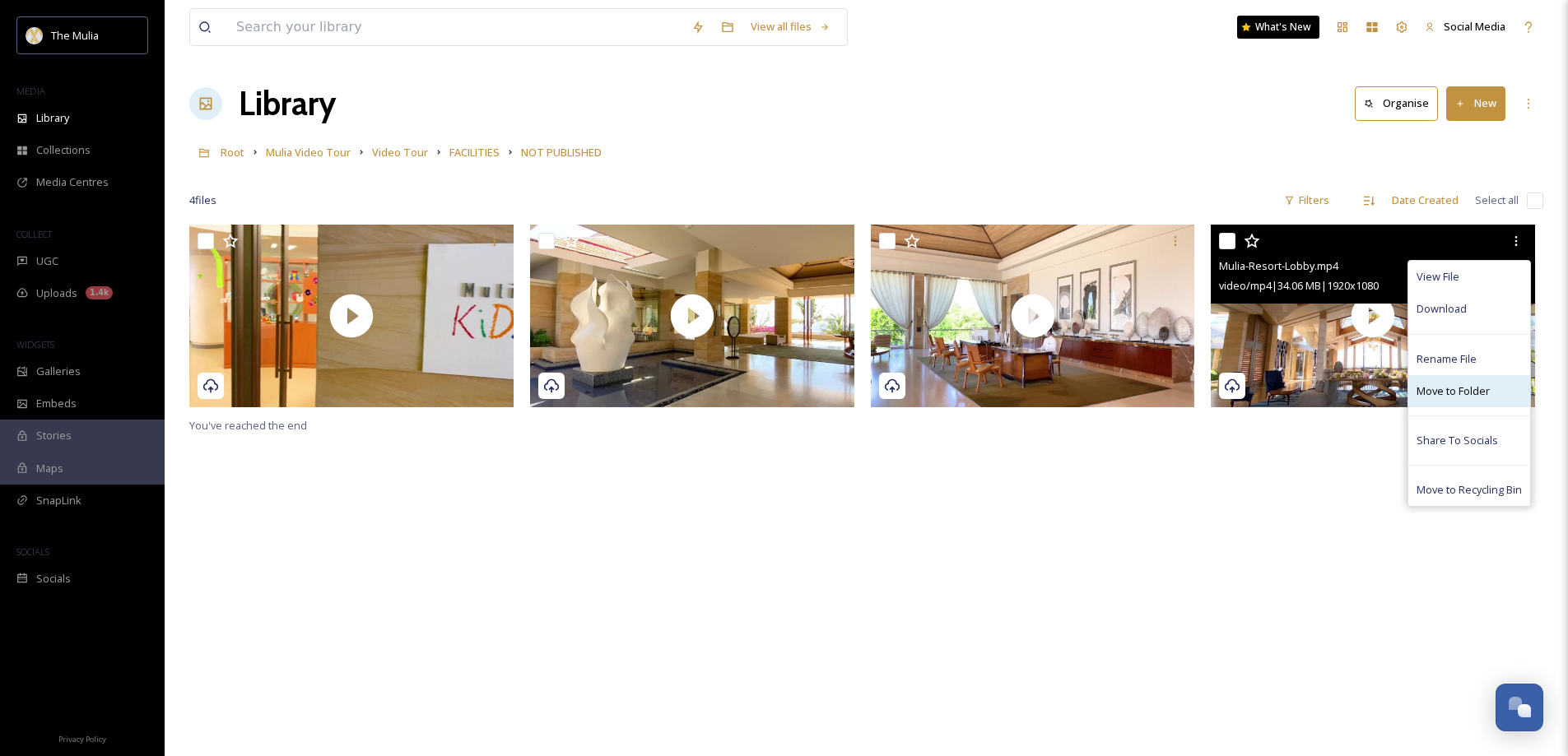
click at [1450, 386] on span "Move to Folder" at bounding box center [1453, 391] width 73 height 16
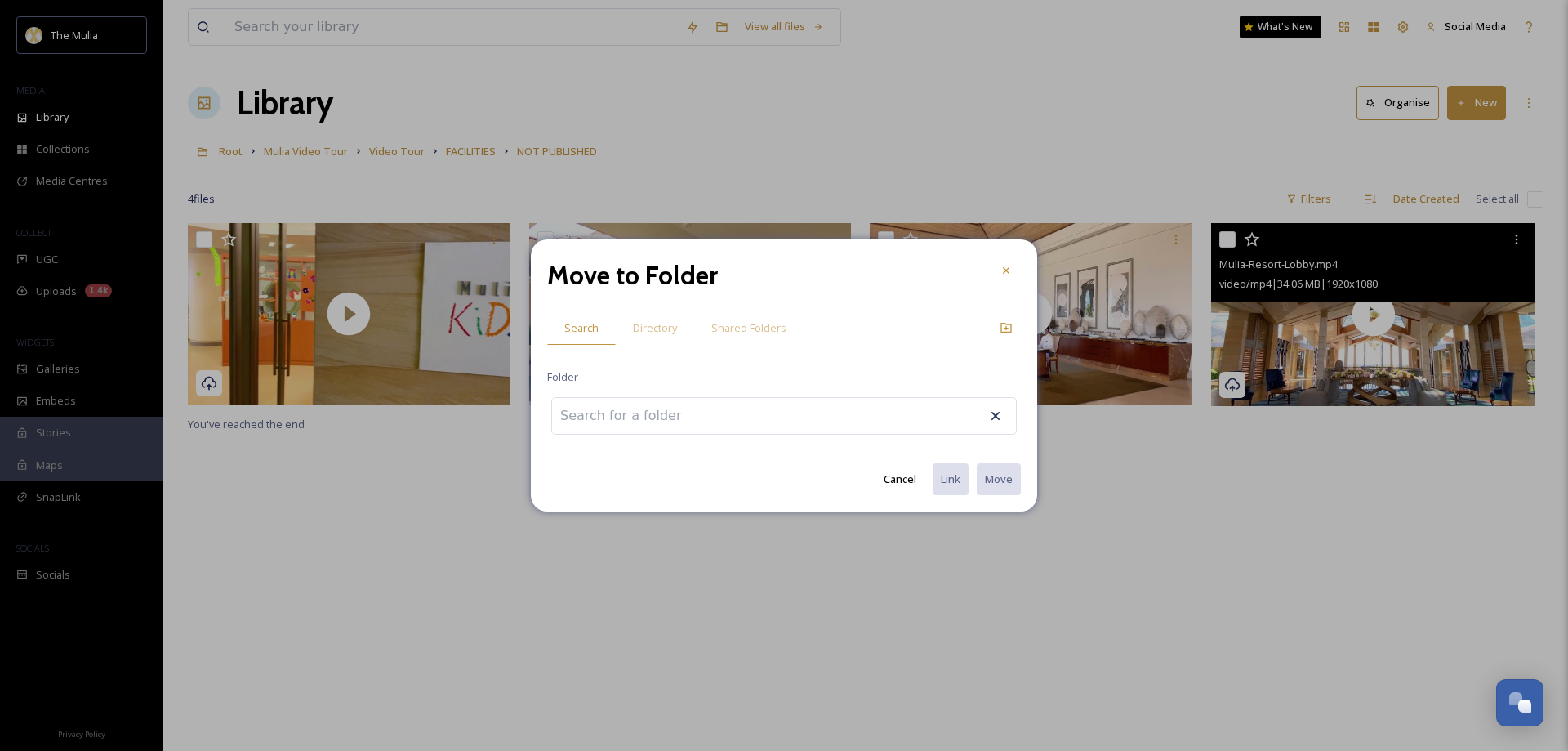
drag, startPoint x: 986, startPoint y: 420, endPoint x: 1323, endPoint y: 304, distance: 356.4
click at [987, 418] on div at bounding box center [784, 416] width 466 height 38
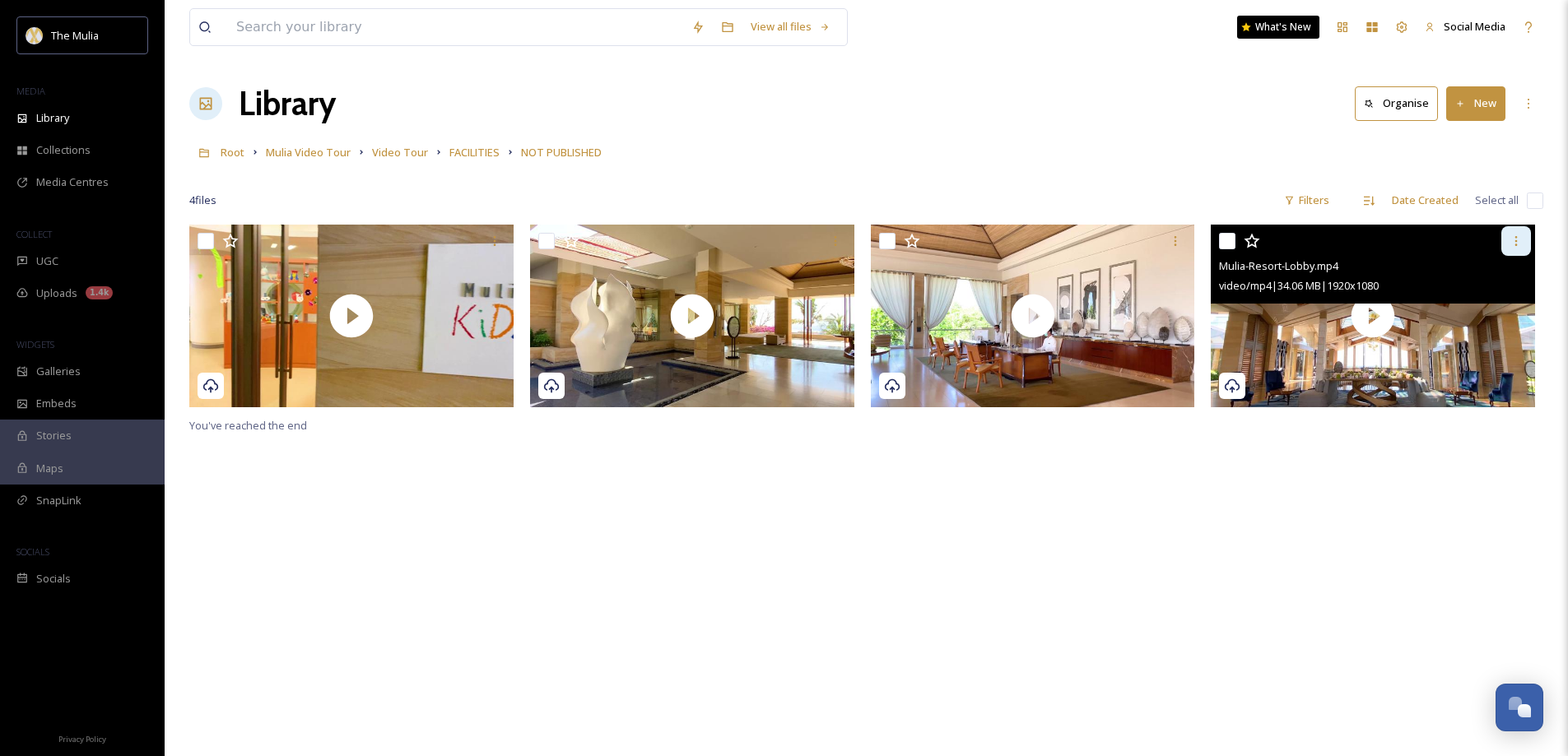
click at [1520, 247] on icon at bounding box center [1515, 240] width 13 height 13
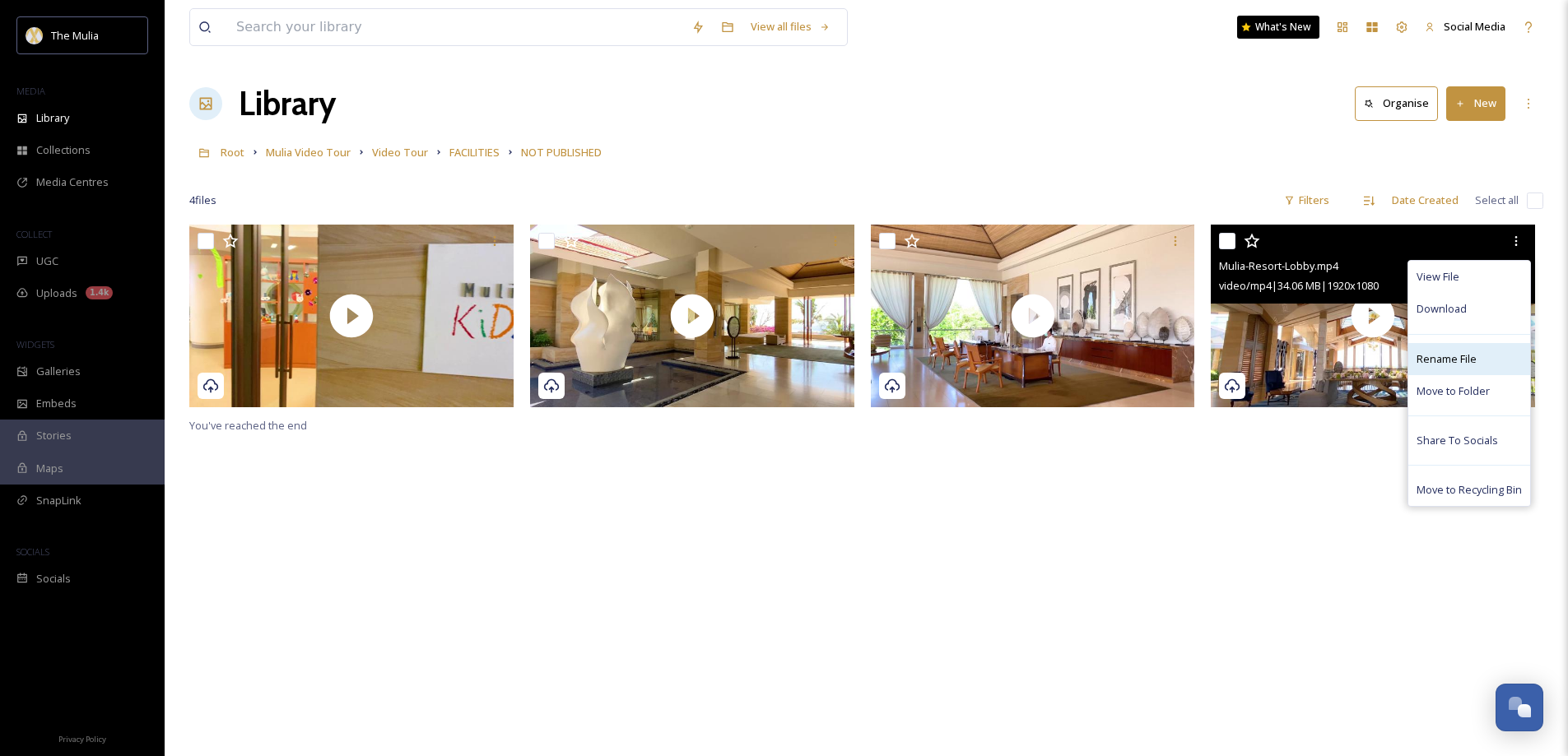
click at [1448, 355] on span "Rename File" at bounding box center [1447, 359] width 61 height 16
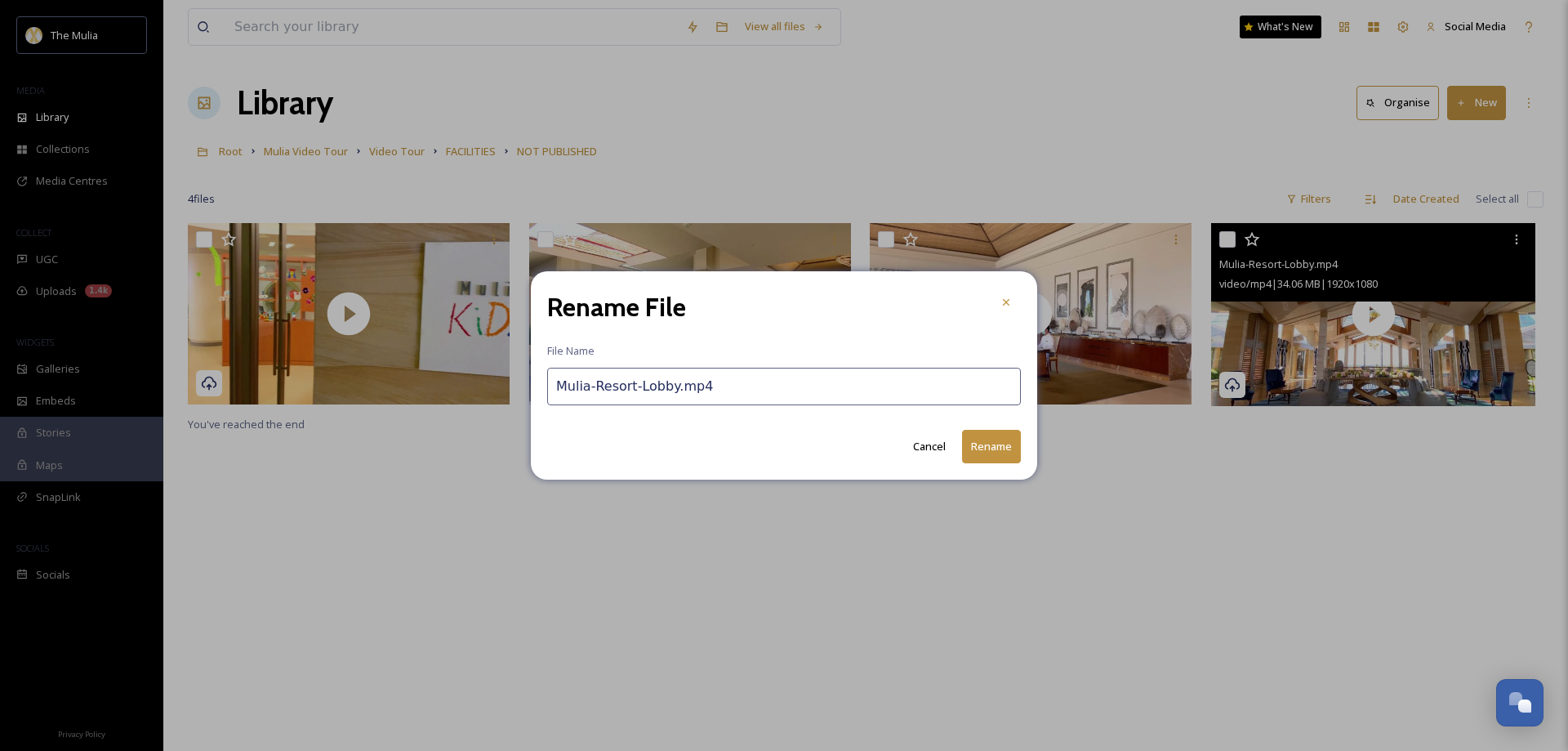
click at [559, 384] on input "Mulia-Resort-Lobby.mp4" at bounding box center [784, 386] width 473 height 38
type input "Cascade & Mulia-Resort-Lobby.mp4"
click at [989, 448] on button "Rename" at bounding box center [992, 446] width 59 height 33
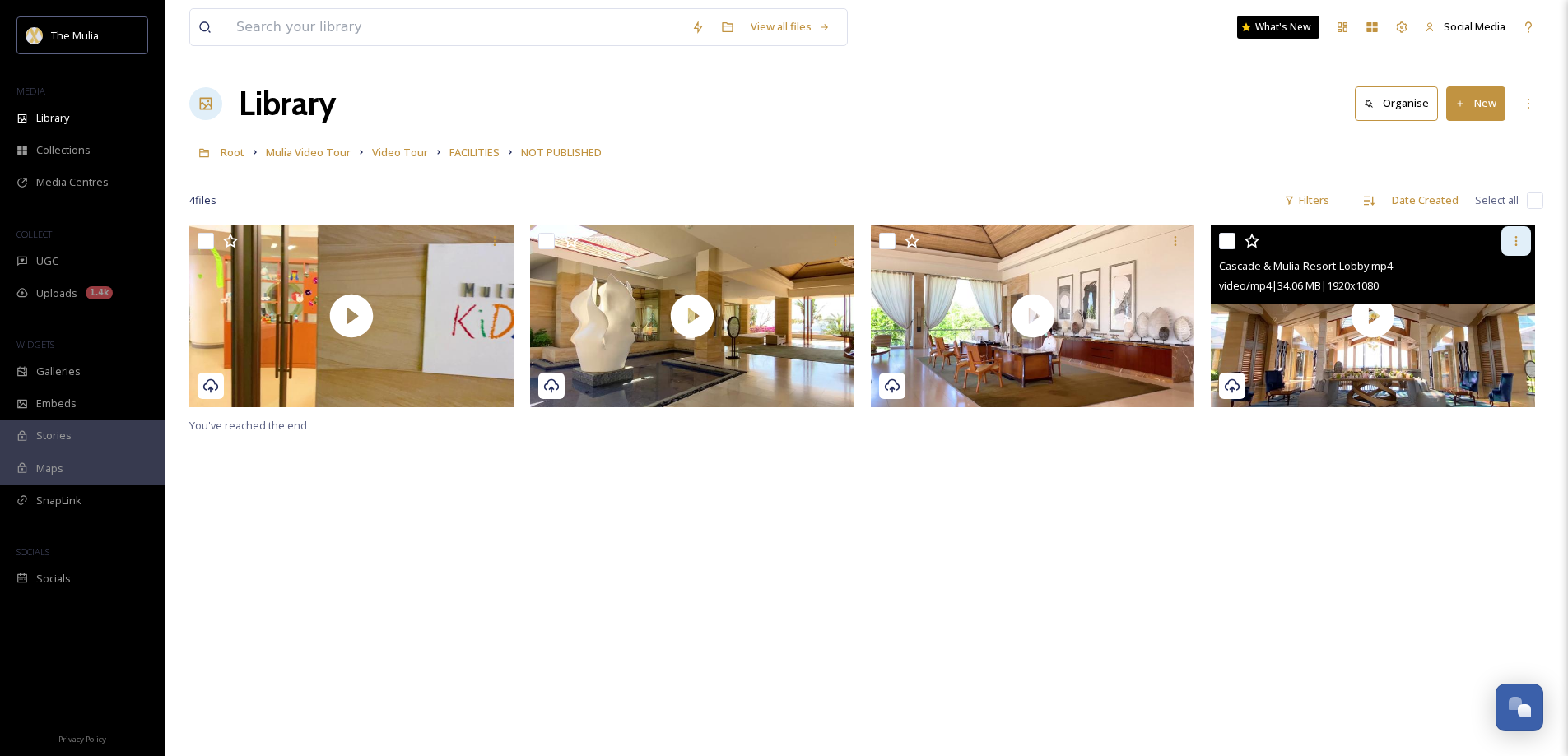
click at [1518, 232] on div at bounding box center [1516, 241] width 29 height 29
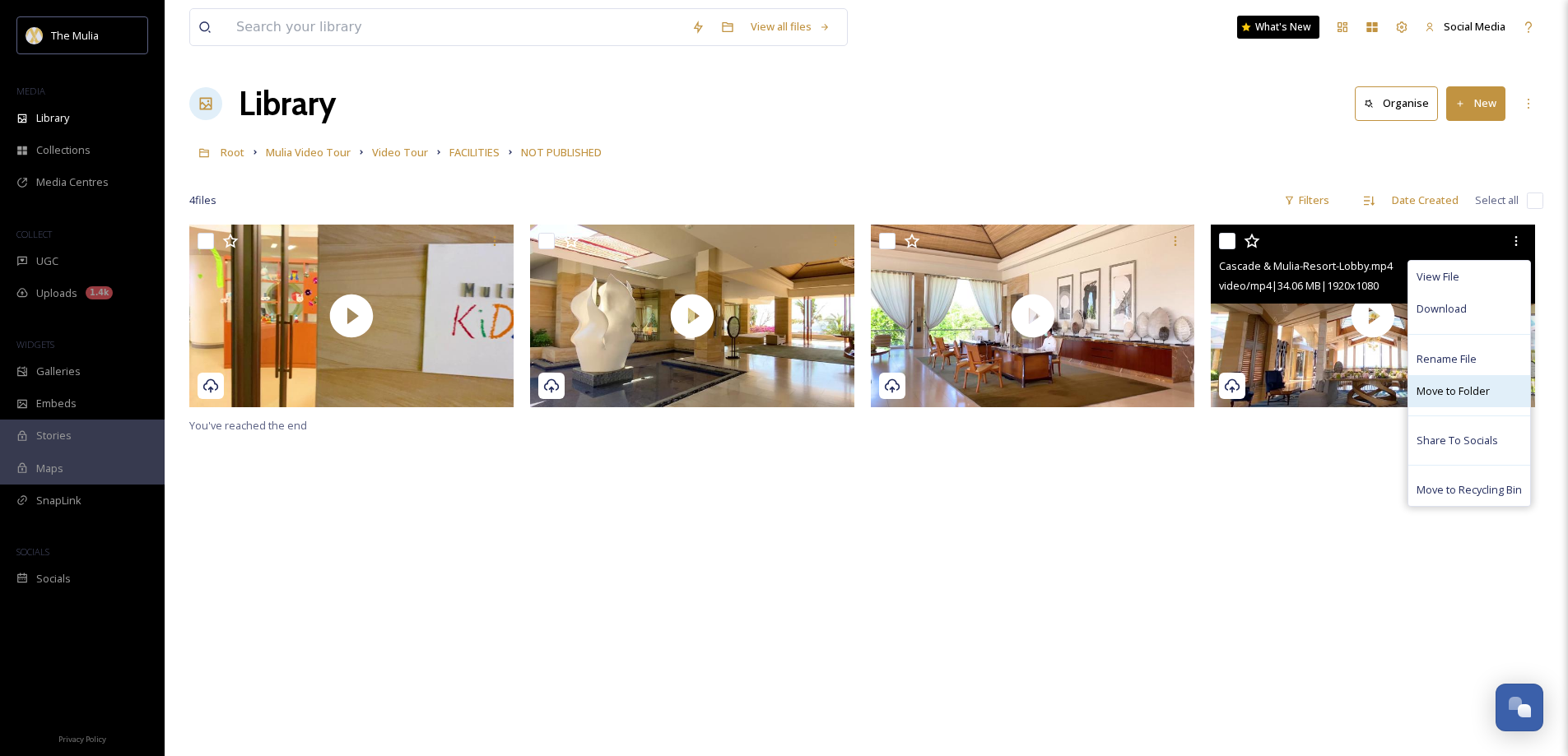
click at [1453, 387] on span "Move to Folder" at bounding box center [1453, 391] width 73 height 16
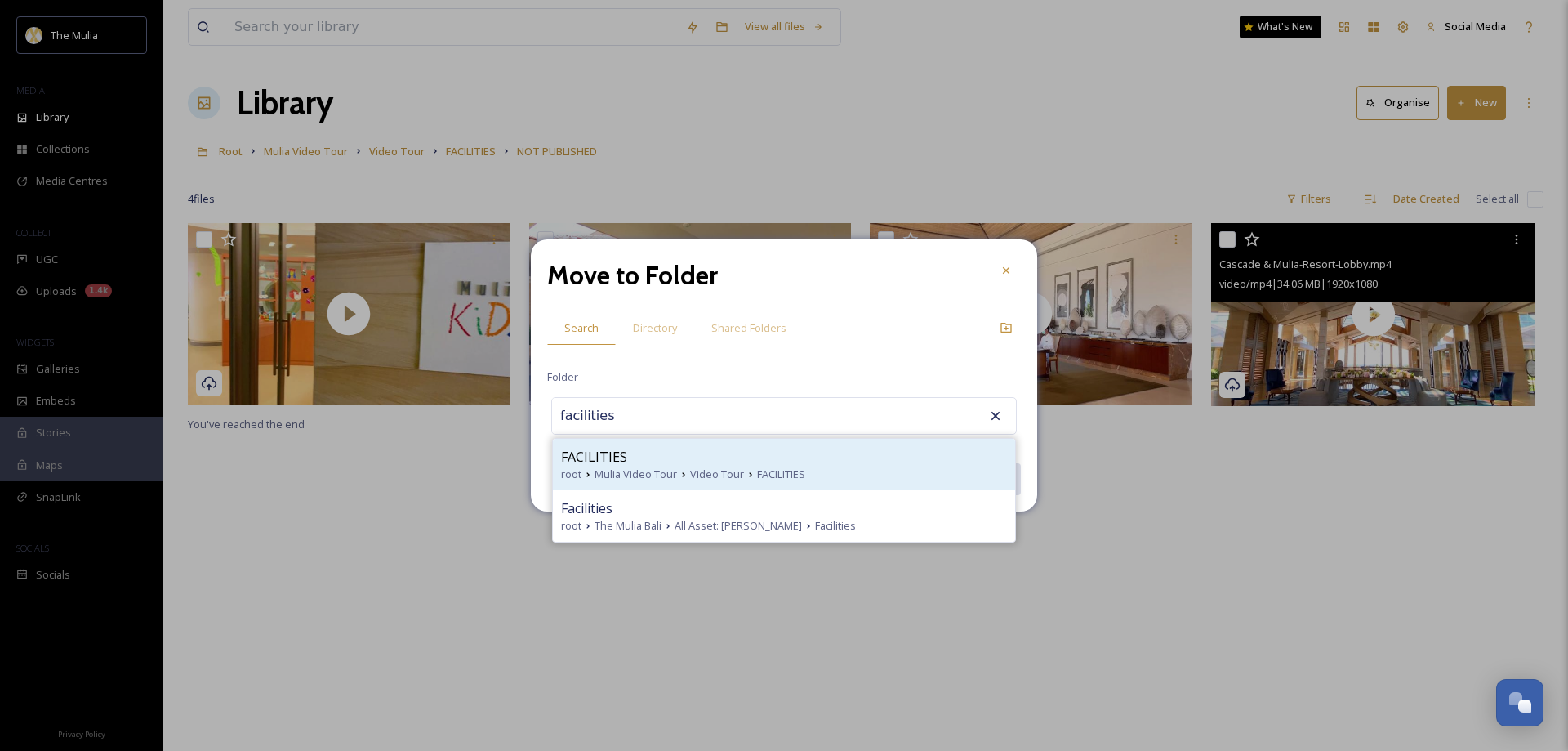
click at [629, 469] on span "Mulia Video Tour" at bounding box center [636, 475] width 82 height 15
type input "FACILITIES"
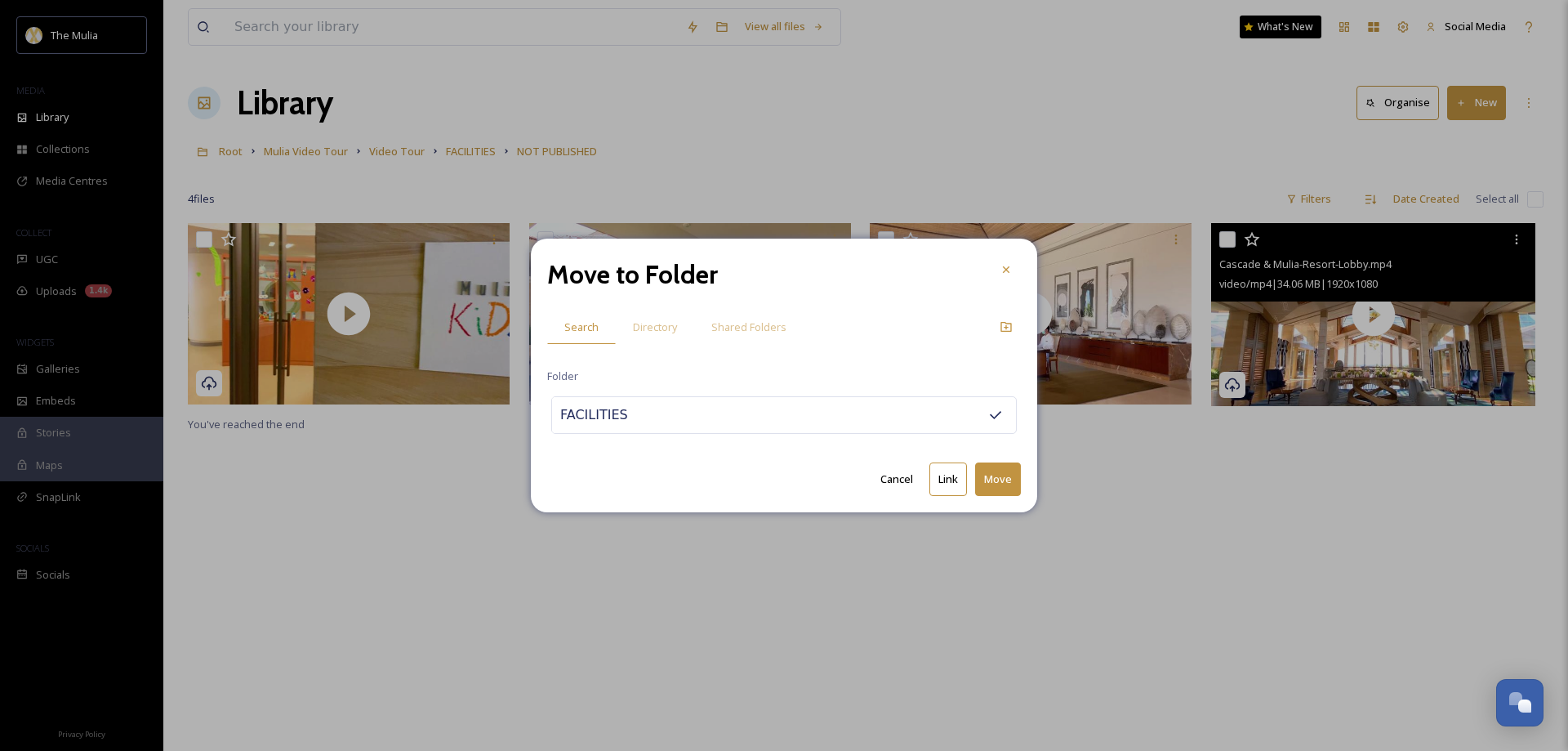
click at [1004, 475] on button "Move" at bounding box center [998, 479] width 45 height 33
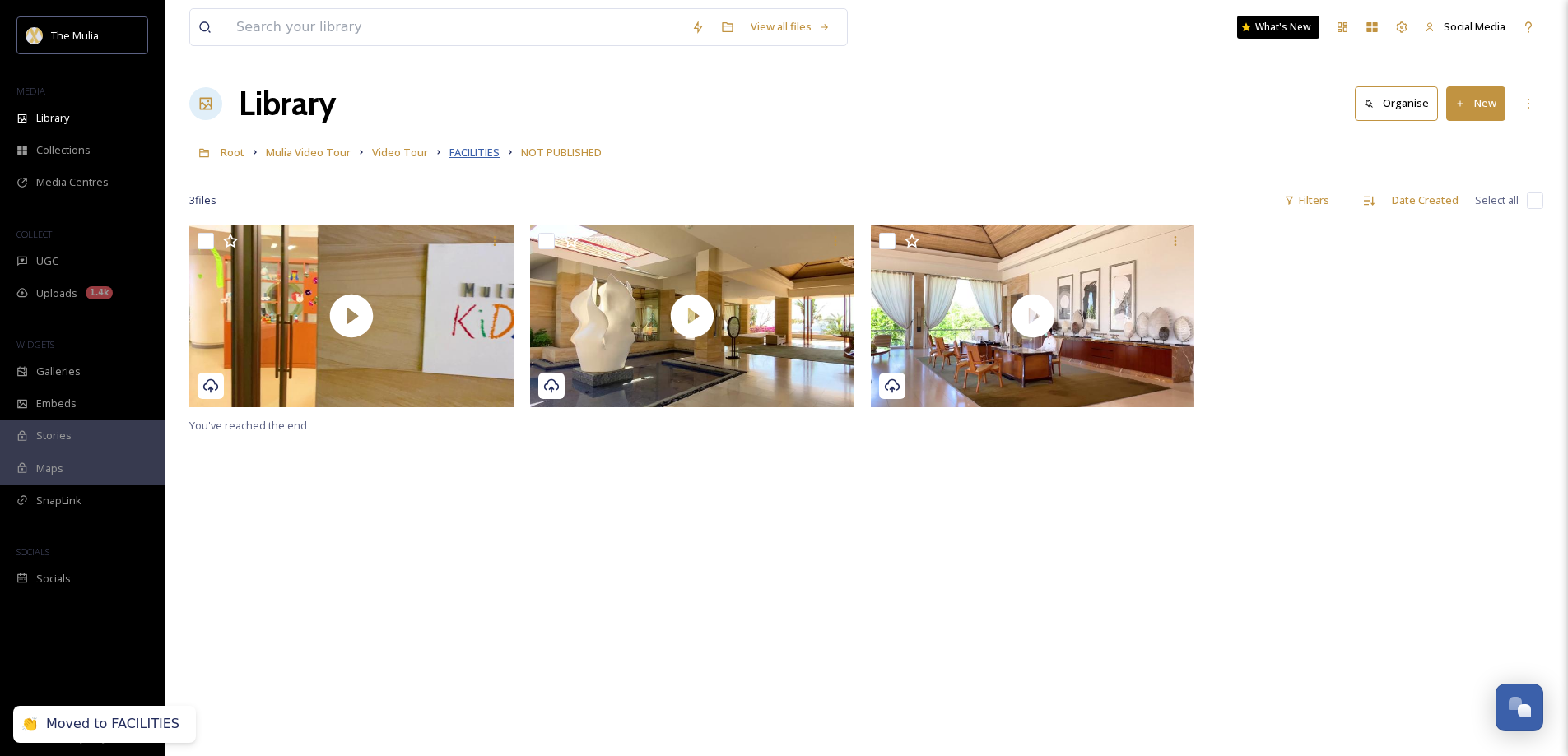
click at [470, 157] on span "FACILITIES" at bounding box center [475, 152] width 50 height 15
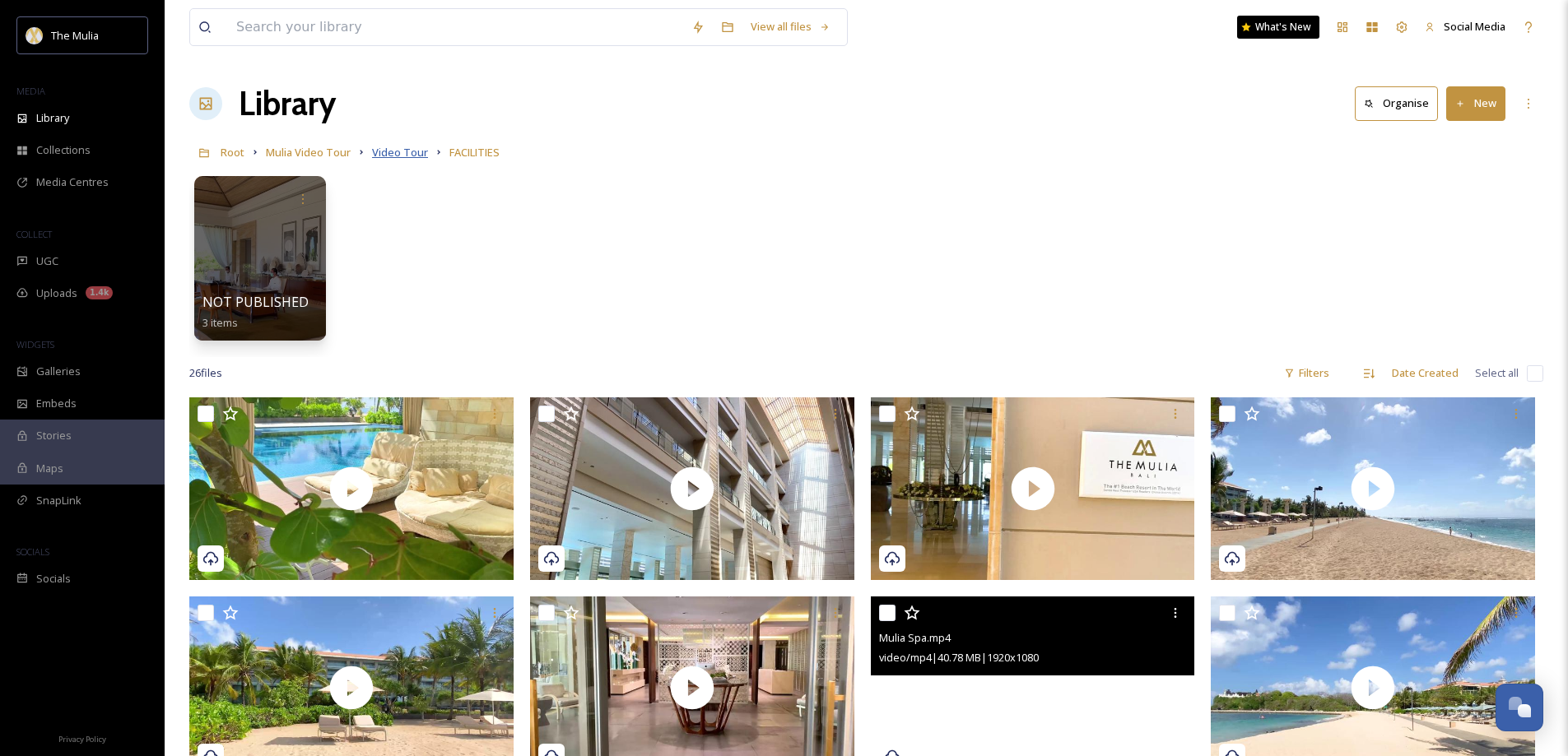
click at [396, 155] on span "Video Tour" at bounding box center [399, 152] width 56 height 15
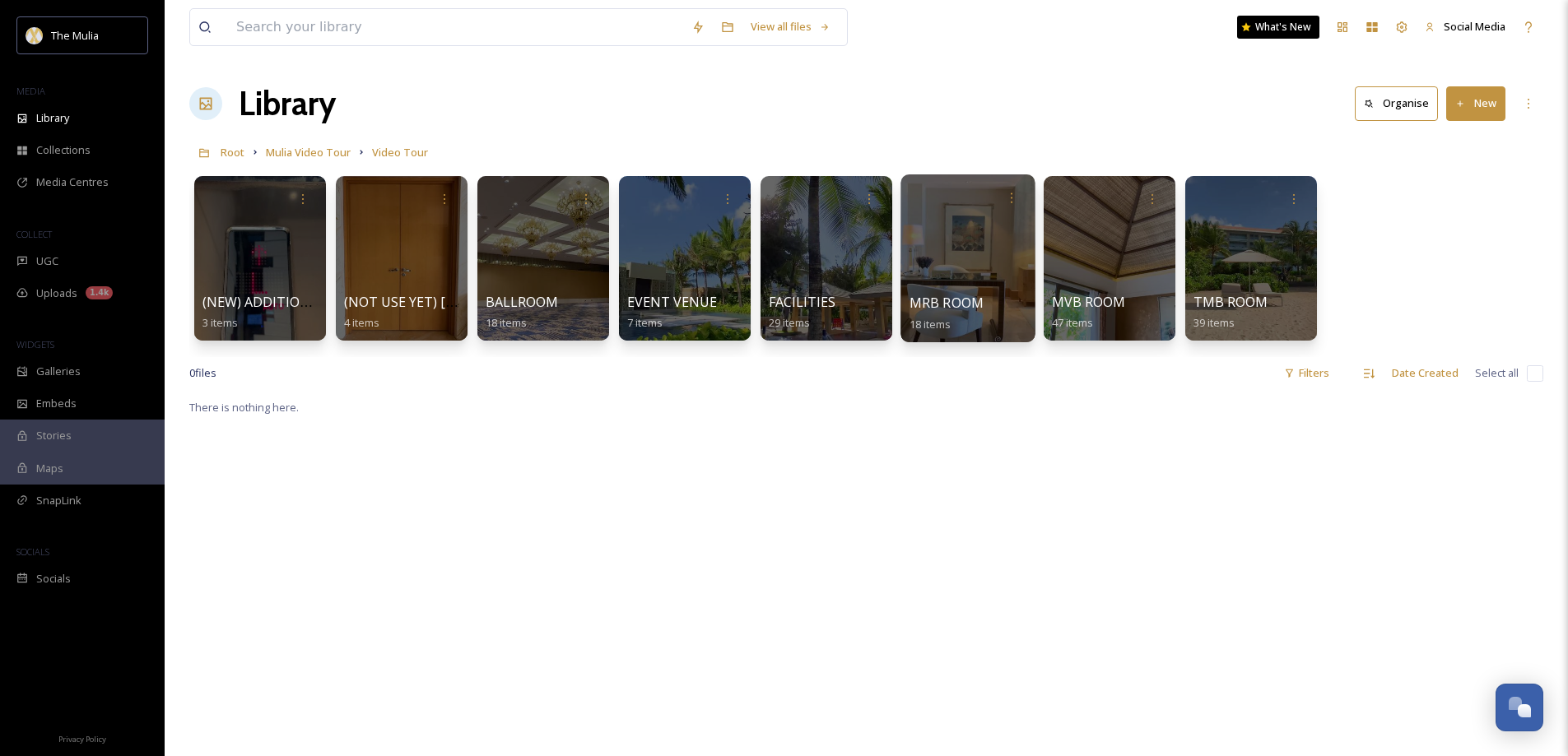
click at [957, 301] on span "MRB ROOM" at bounding box center [947, 302] width 75 height 18
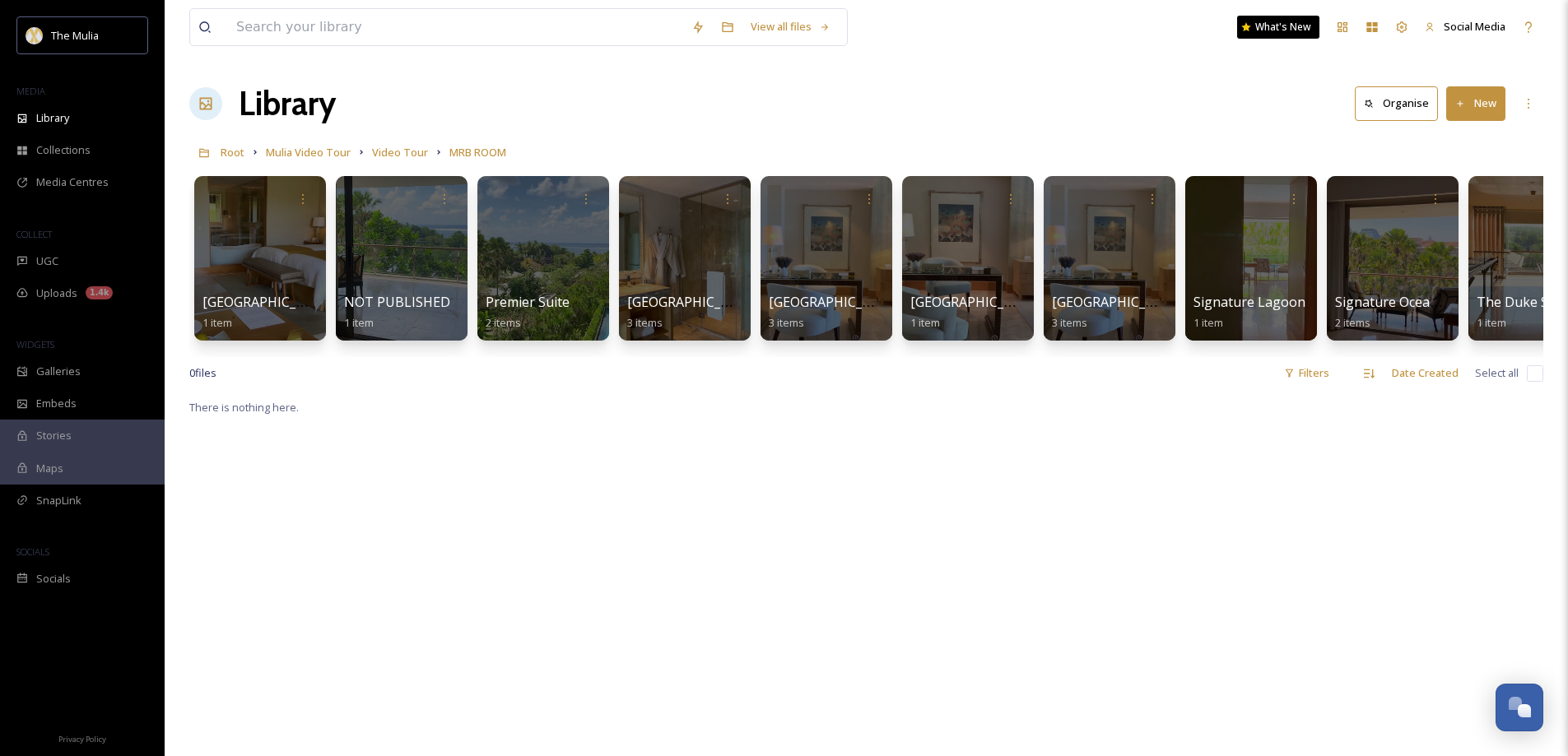
scroll to position [0, 61]
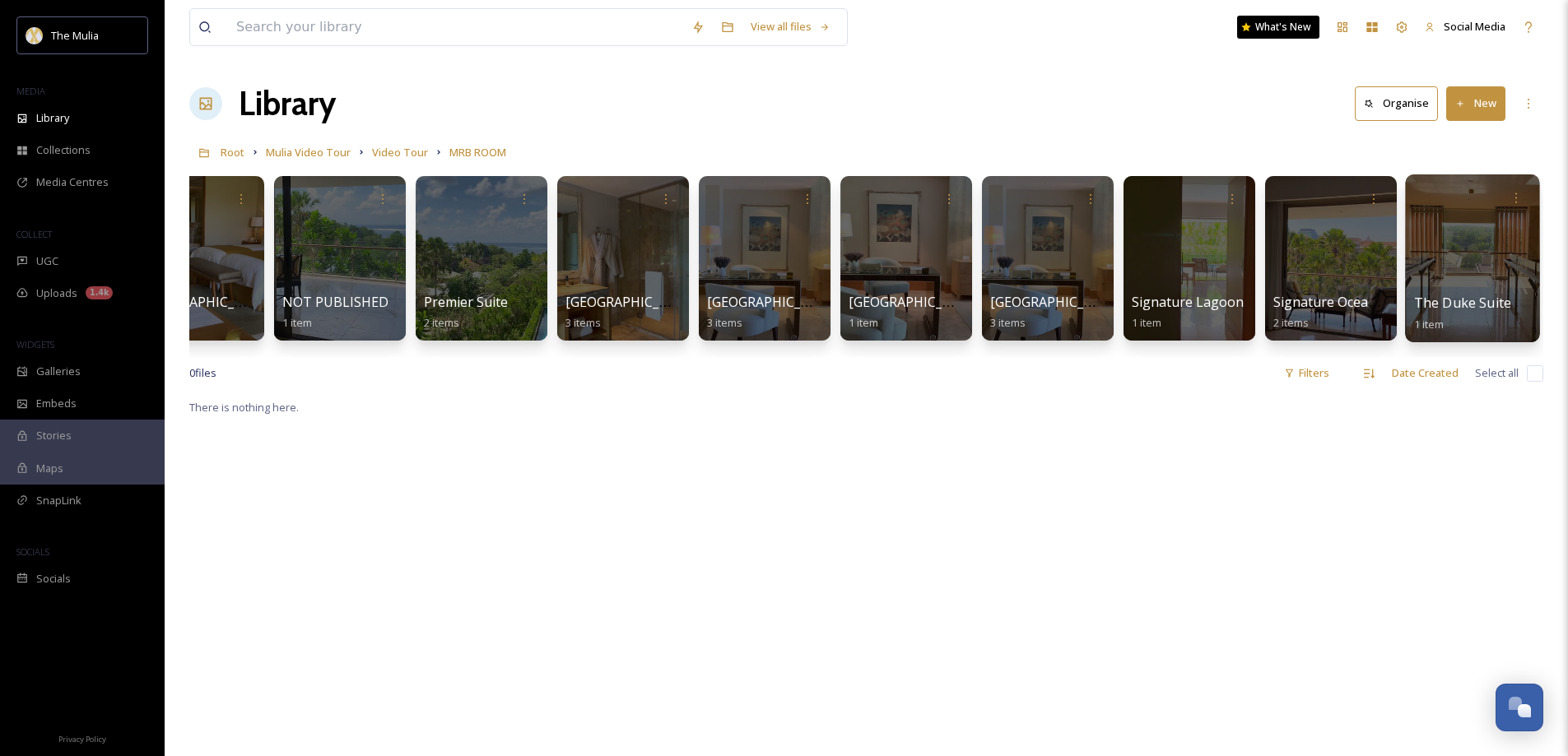
click at [1448, 290] on div at bounding box center [1471, 258] width 134 height 168
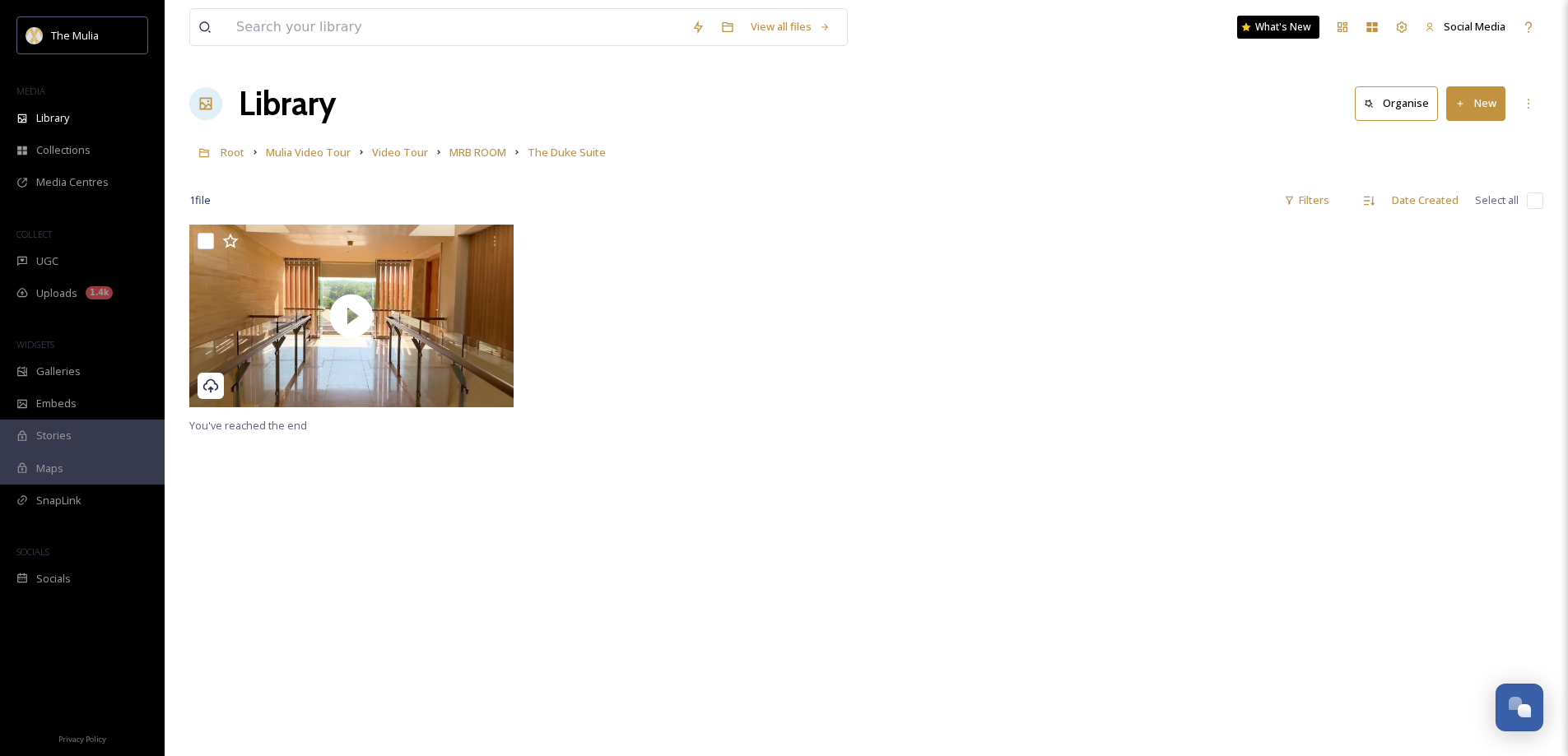
click at [1483, 109] on button "New" at bounding box center [1476, 103] width 60 height 34
click at [1463, 144] on span "File Upload" at bounding box center [1468, 142] width 54 height 16
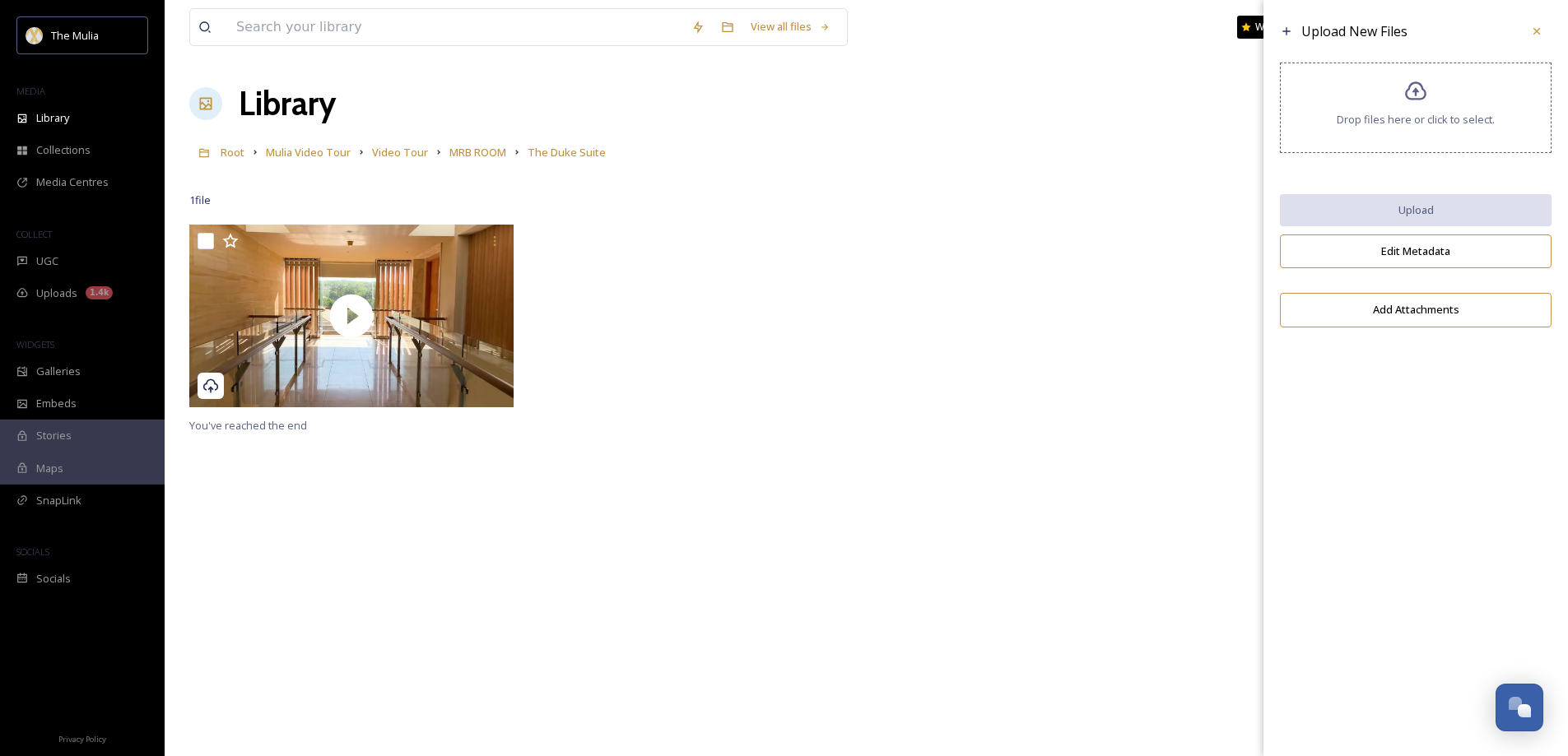
click at [1441, 93] on div "Drop files here or click to select." at bounding box center [1416, 107] width 271 height 91
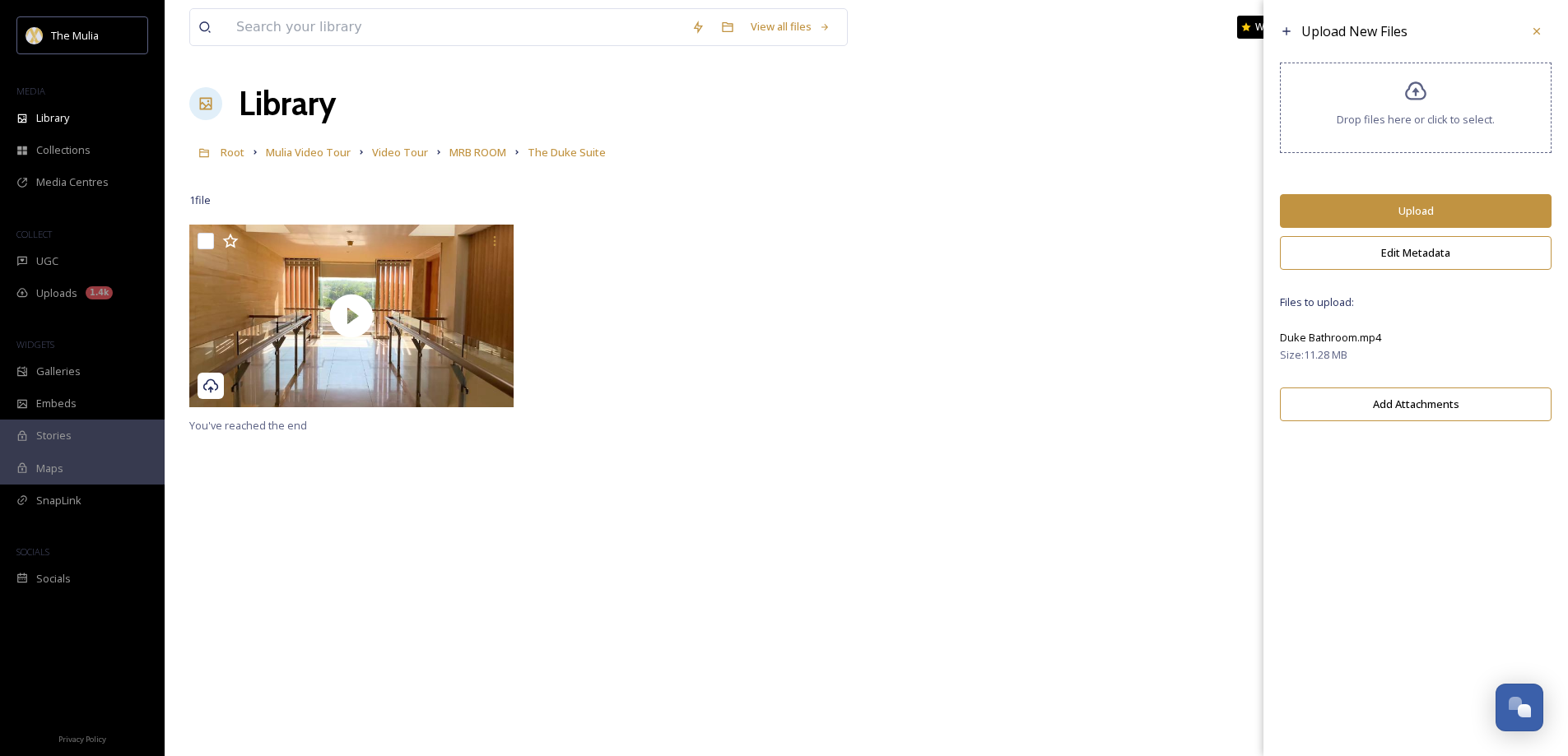
click at [1438, 208] on button "Upload" at bounding box center [1416, 211] width 271 height 34
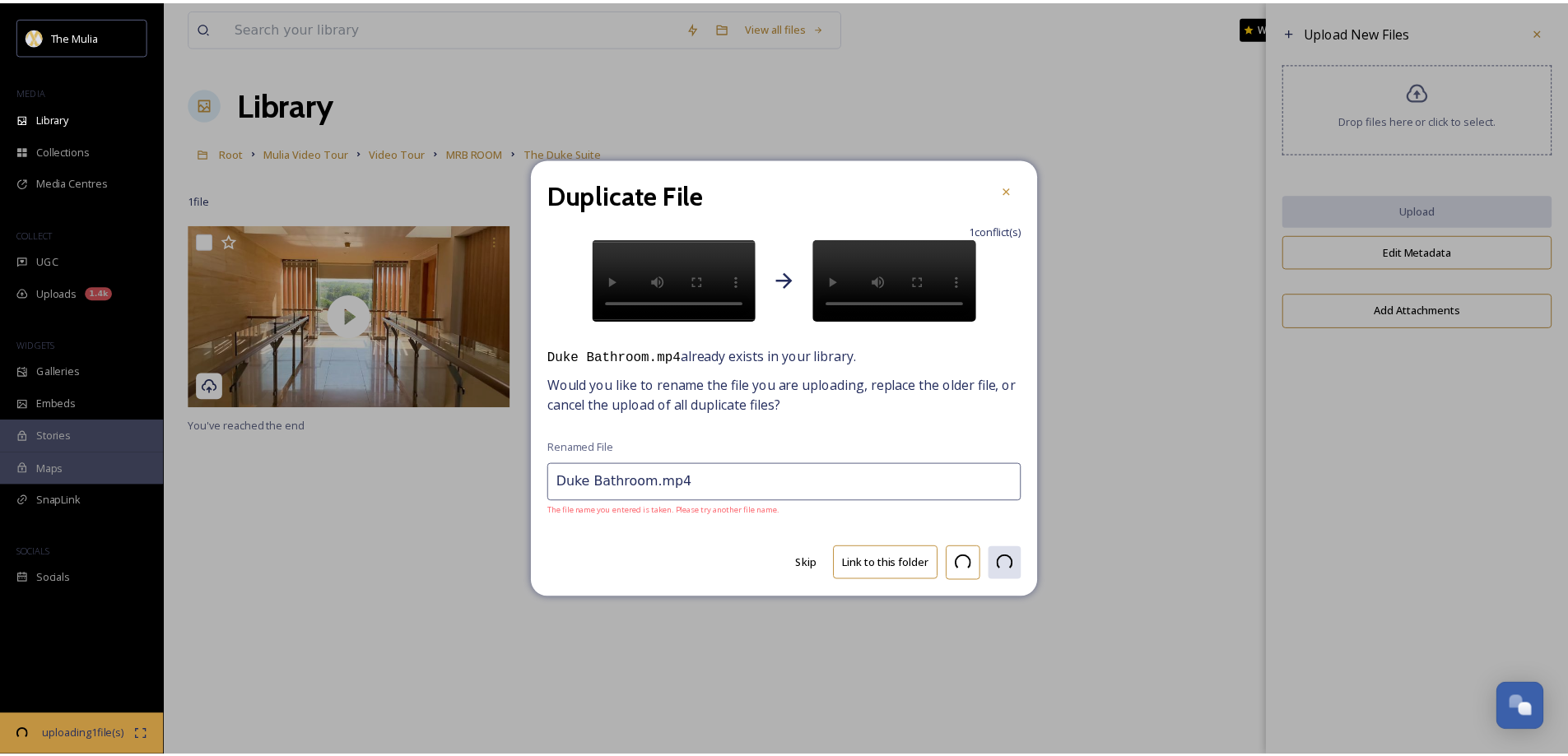
scroll to position [2363, 0]
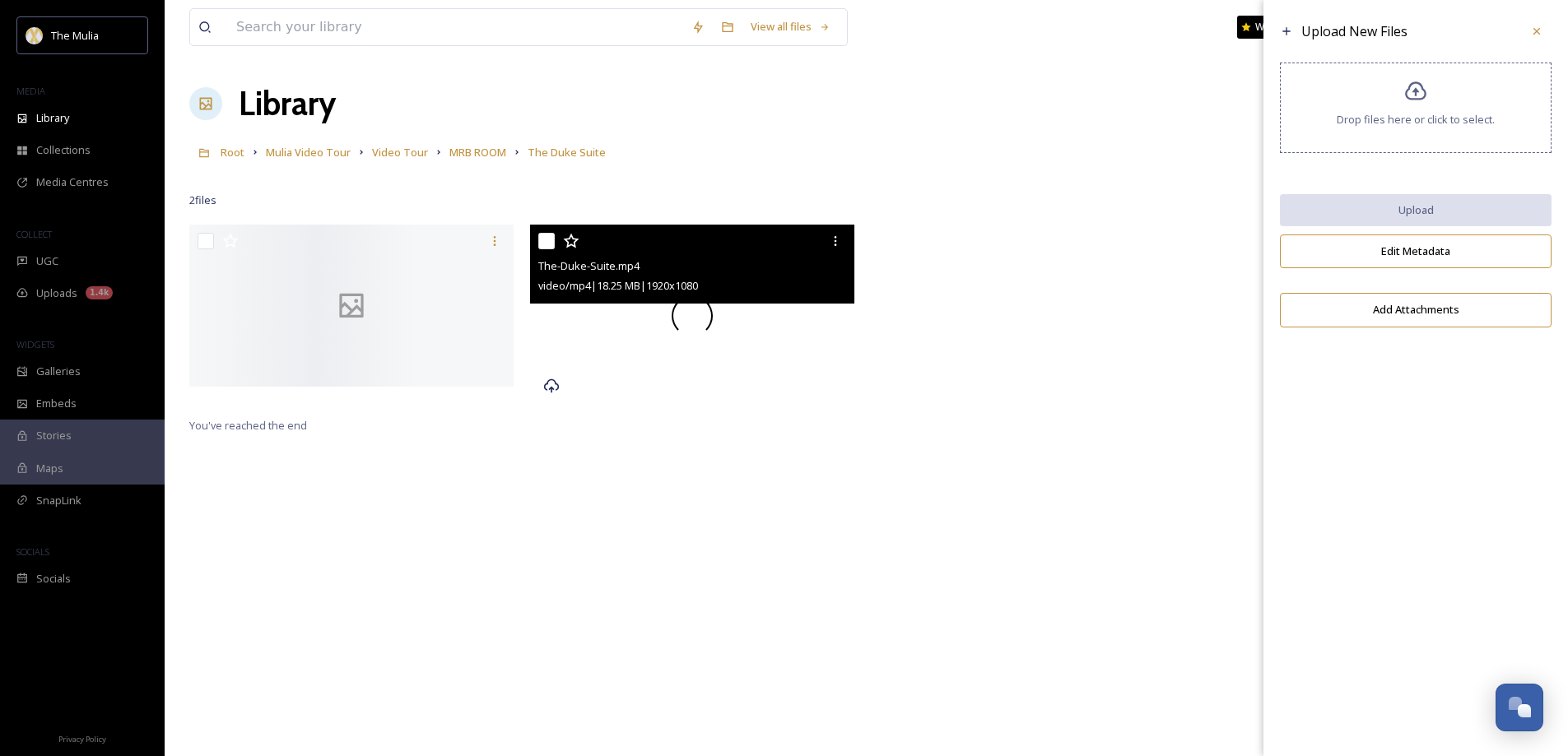
scroll to position [2363, 0]
